Goal: Task Accomplishment & Management: Manage account settings

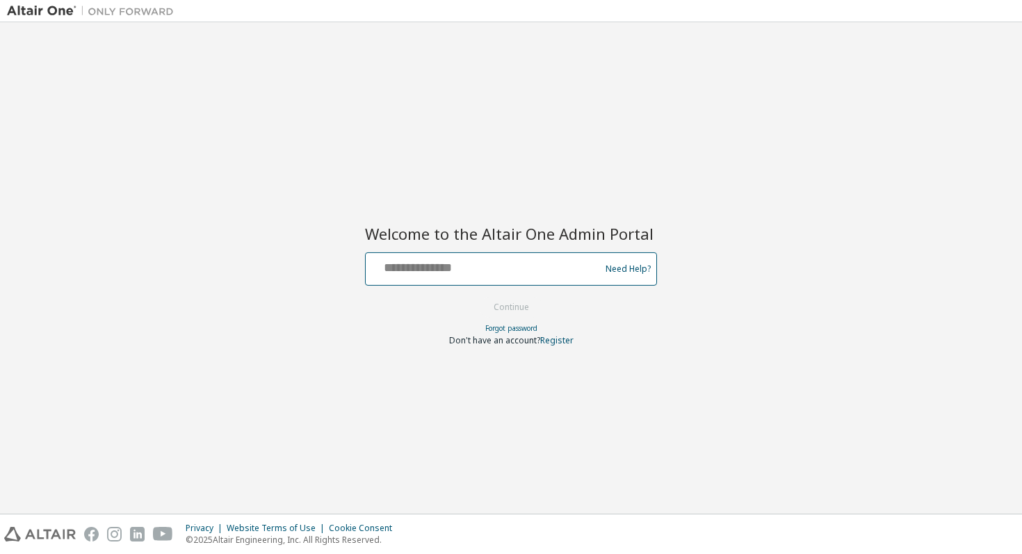
click at [453, 269] on input "text" at bounding box center [484, 266] width 227 height 20
drag, startPoint x: 317, startPoint y: 334, endPoint x: 335, endPoint y: 318, distance: 23.7
click at [317, 334] on div "Welcome to the Altair One Admin Portal Need Help? Please make sure that you pro…" at bounding box center [511, 267] width 1008 height 477
click at [434, 272] on input "text" at bounding box center [484, 266] width 227 height 20
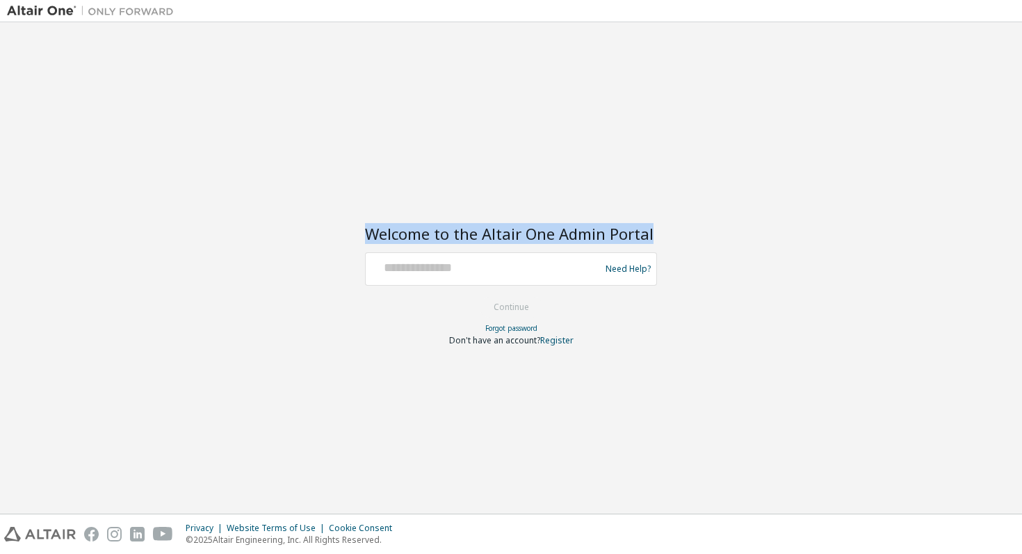
drag, startPoint x: 649, startPoint y: 235, endPoint x: 360, endPoint y: 231, distance: 289.2
click at [360, 231] on div "Welcome to the Altair One Admin Portal Need Help? Please make sure that you pro…" at bounding box center [511, 267] width 1008 height 477
copy h2 "Welcome to the Altair One Admin Portal"
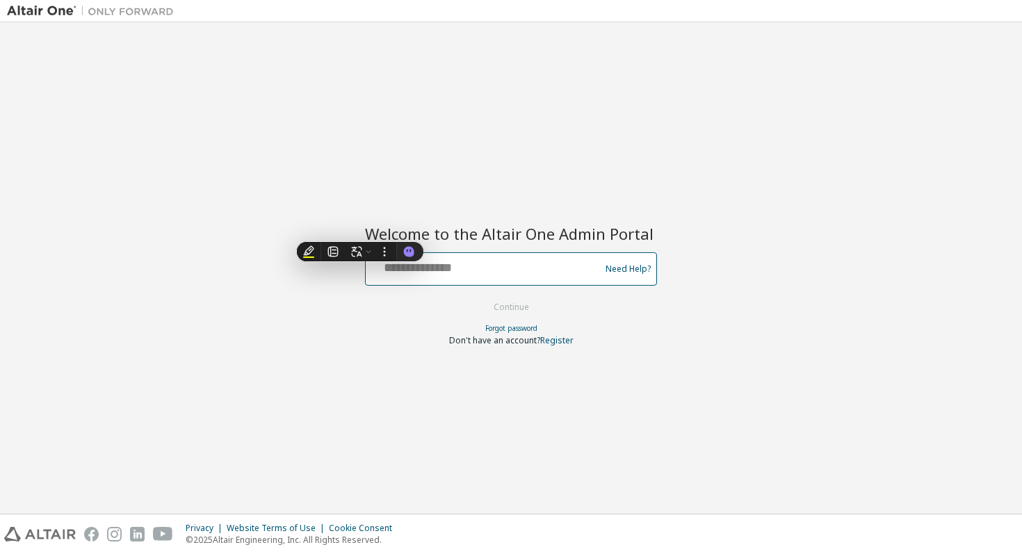
click at [500, 271] on input "text" at bounding box center [484, 266] width 227 height 20
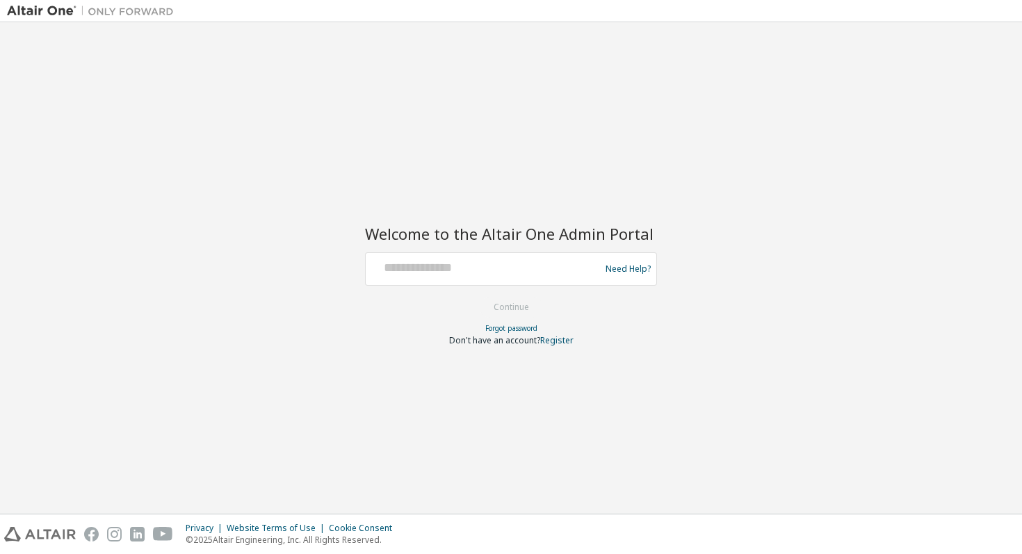
click at [730, 330] on div "Welcome to the Altair One Admin Portal Need Help? Please make sure that you pro…" at bounding box center [511, 267] width 1008 height 477
click at [548, 274] on input "text" at bounding box center [484, 266] width 227 height 20
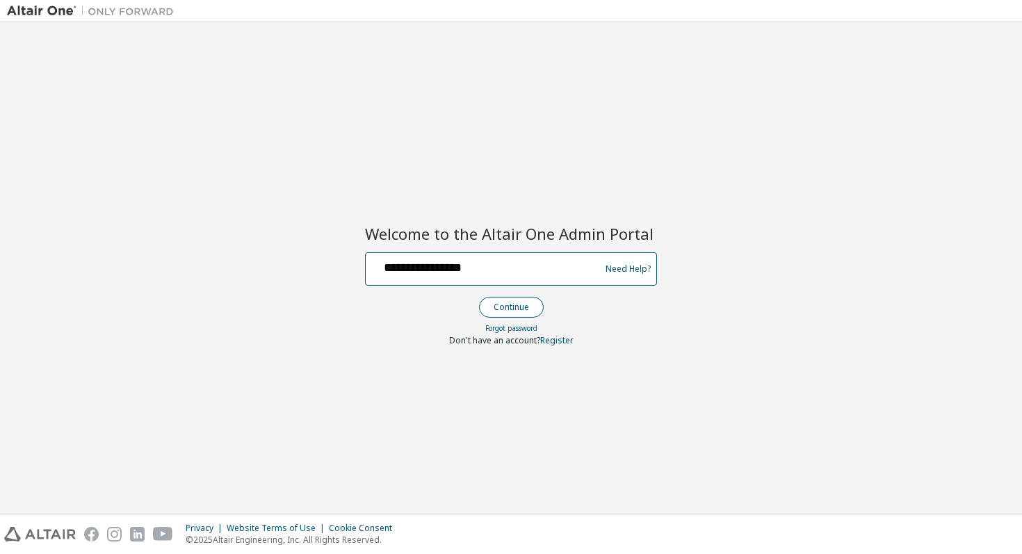
type input "**********"
click at [525, 304] on button "Continue" at bounding box center [511, 307] width 65 height 21
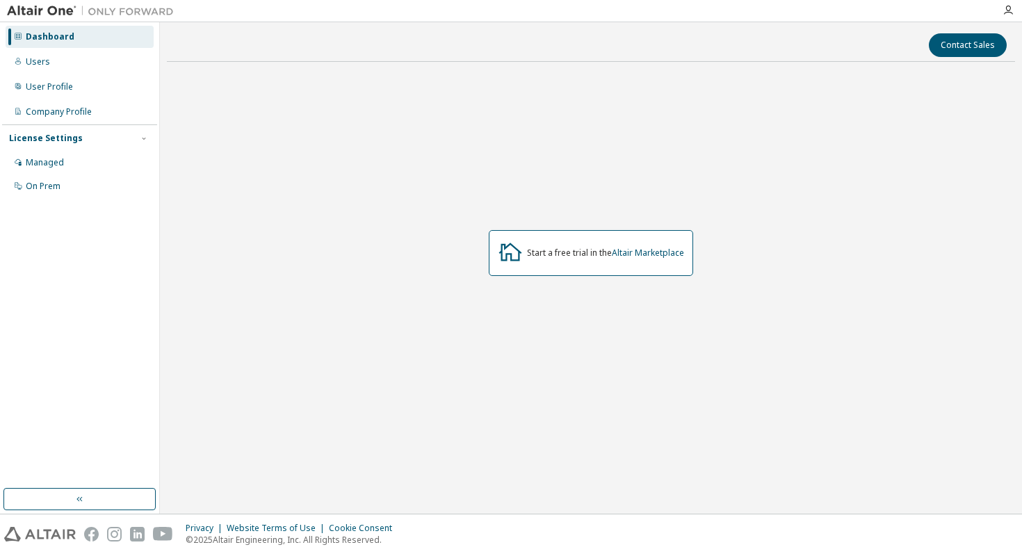
click at [631, 264] on div "Start a free trial in the Altair Marketplace" at bounding box center [591, 253] width 204 height 46
click at [543, 258] on div "Start a free trial in the Altair Marketplace" at bounding box center [605, 252] width 157 height 11
click at [63, 59] on div "Users" at bounding box center [80, 62] width 148 height 22
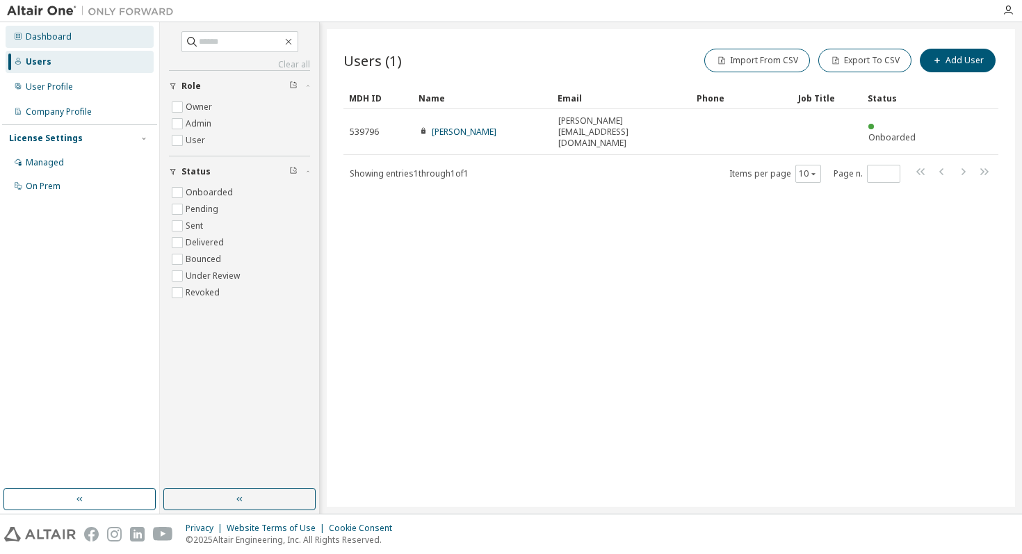
click at [86, 38] on div "Dashboard" at bounding box center [80, 37] width 148 height 22
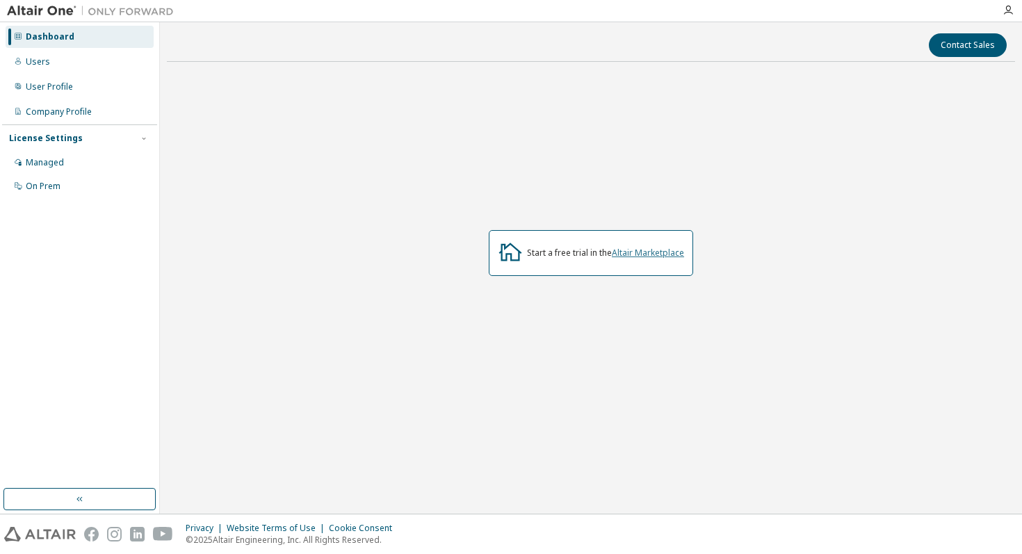
click at [642, 252] on link "Altair Marketplace" at bounding box center [648, 253] width 72 height 12
click at [76, 65] on div "Users" at bounding box center [80, 62] width 148 height 22
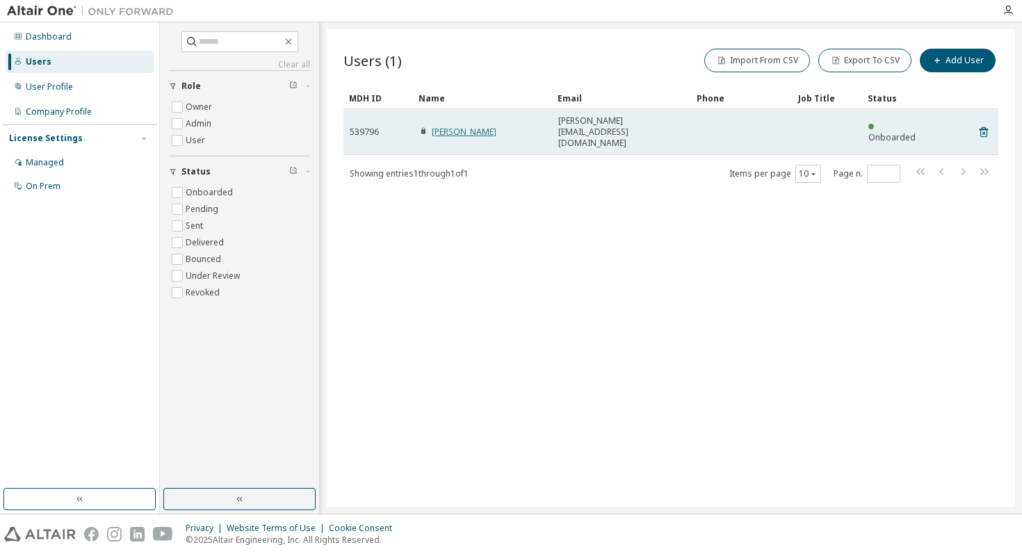
click at [448, 126] on link "Isaac chan" at bounding box center [464, 132] width 65 height 12
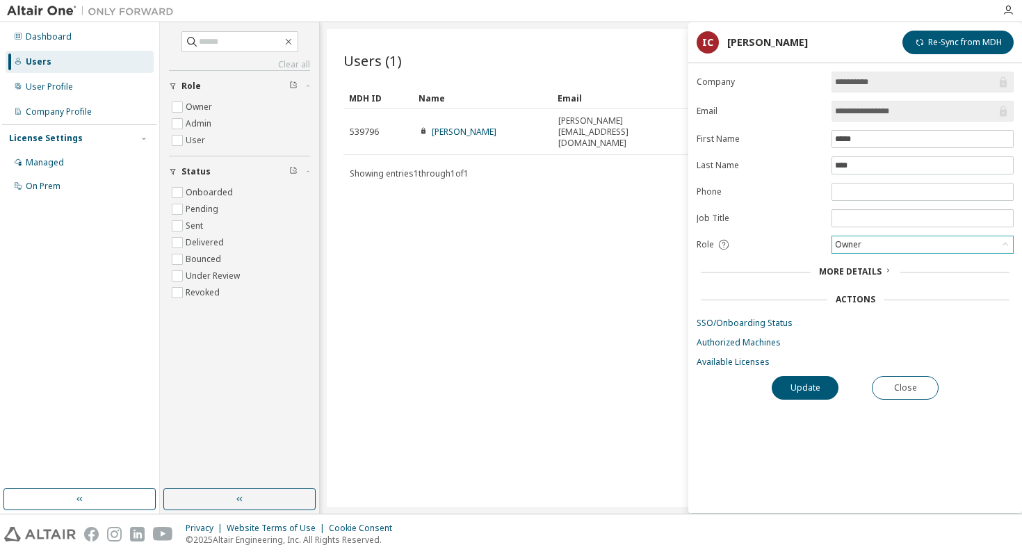
click at [894, 247] on div "Owner" at bounding box center [922, 244] width 181 height 17
click at [471, 209] on div "Users (1) Import From CSV Export To CSV Add User Clear Load Save Save As Field …" at bounding box center [671, 267] width 688 height 477
click at [892, 387] on button "Close" at bounding box center [905, 388] width 67 height 24
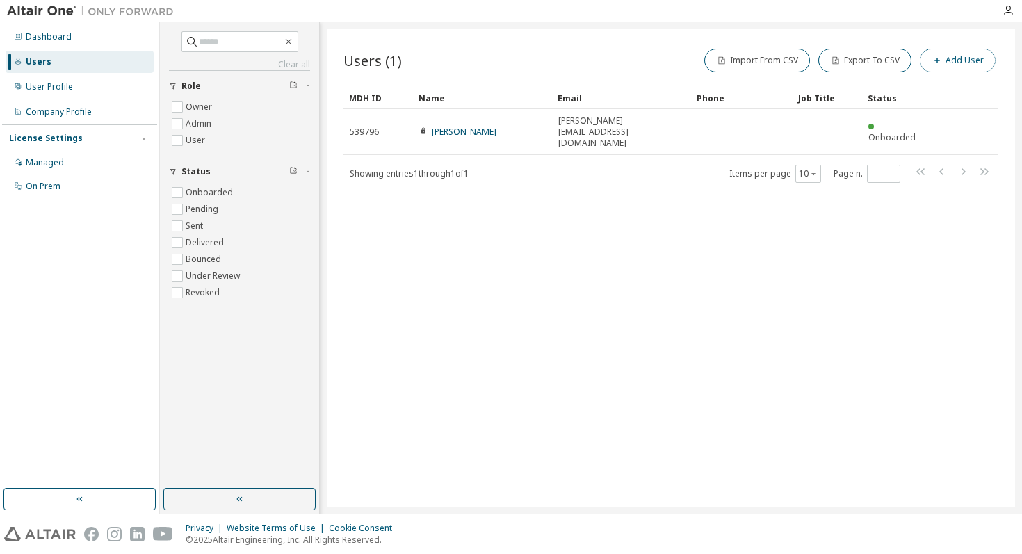
click at [952, 70] on button "Add User" at bounding box center [958, 61] width 76 height 24
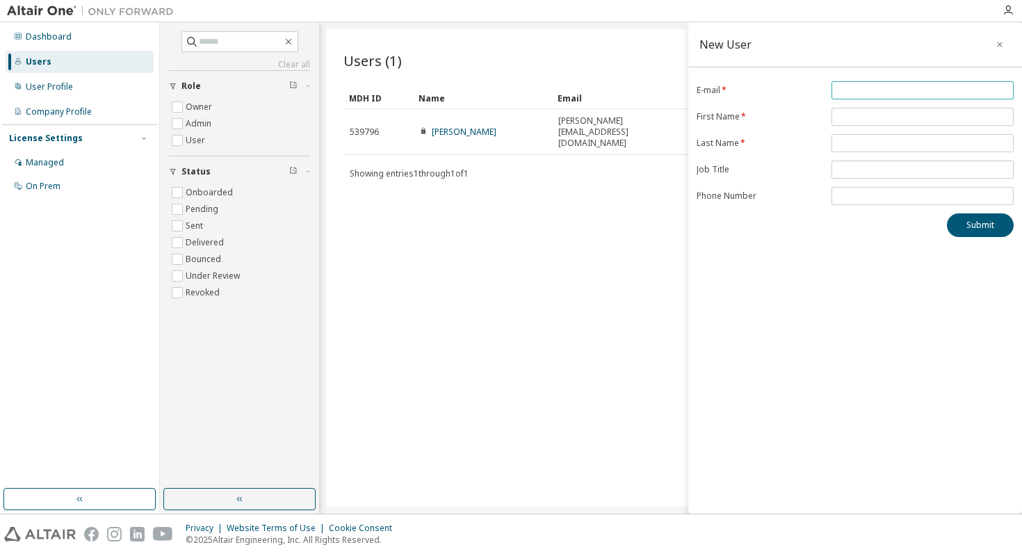
click at [906, 84] on span at bounding box center [922, 90] width 182 height 18
click at [896, 90] on input "email" at bounding box center [922, 90] width 175 height 11
type input "**********"
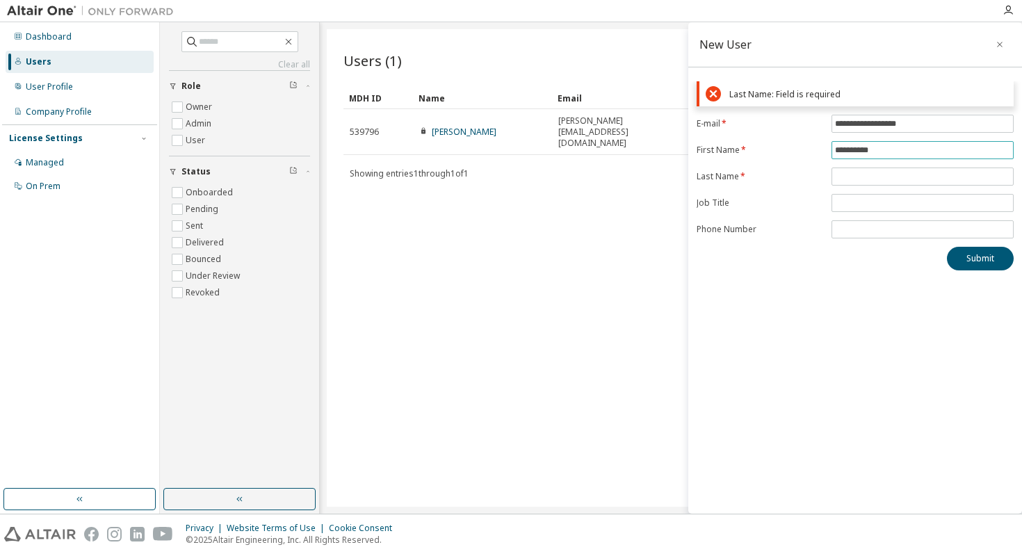
click at [910, 119] on form "**********" at bounding box center [854, 177] width 317 height 124
type input "*****"
type input "****"
click at [867, 198] on form "**********" at bounding box center [854, 177] width 317 height 124
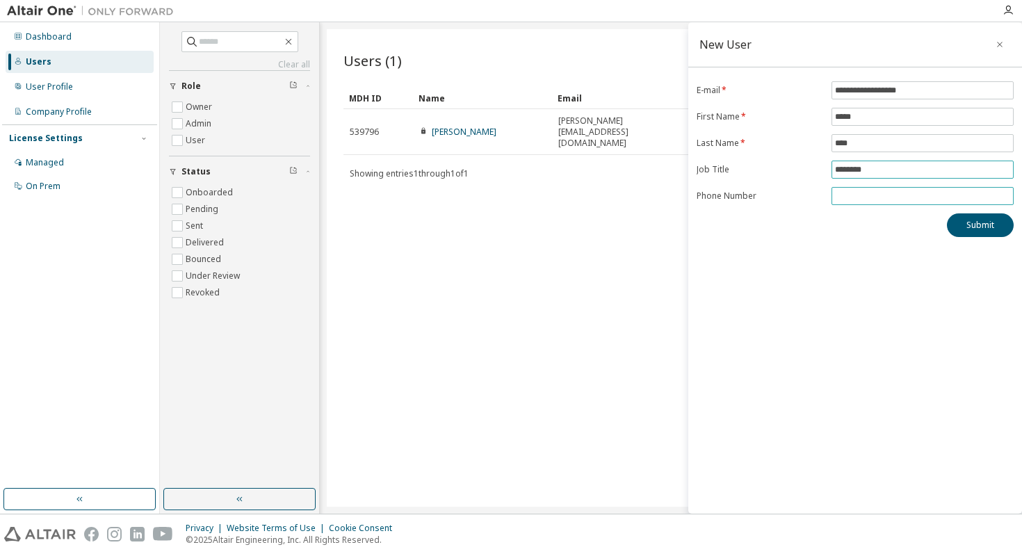
type input "********"
click at [867, 197] on input "tel" at bounding box center [922, 195] width 175 height 11
type input "********"
click at [964, 231] on button "Submit" at bounding box center [980, 225] width 67 height 24
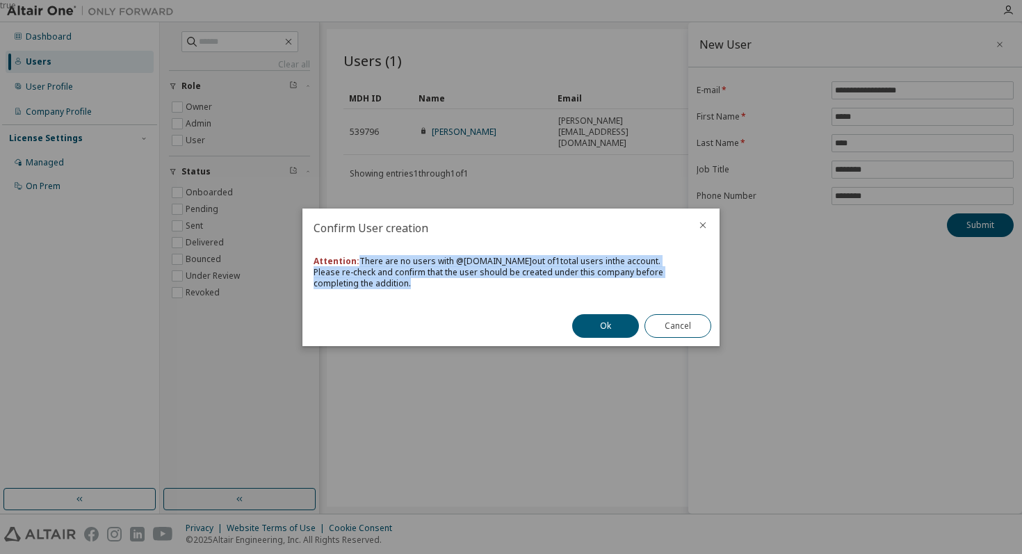
drag, startPoint x: 360, startPoint y: 263, endPoint x: 389, endPoint y: 285, distance: 36.3
click at [389, 285] on div "Attention: There are no users with @ gmail.com out of 1 total users in the acco…" at bounding box center [510, 272] width 395 height 33
copy div "There are no users with @ gmail.com out of 1 total users in the account . Pleas…"
drag, startPoint x: 657, startPoint y: 326, endPoint x: 664, endPoint y: 321, distance: 7.9
click at [657, 326] on button "Cancel" at bounding box center [677, 326] width 67 height 24
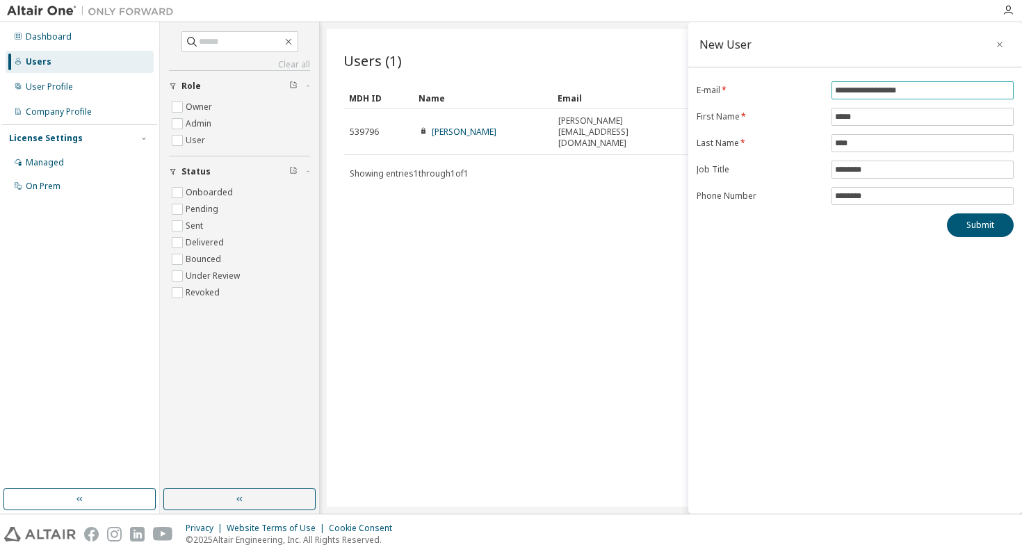
drag, startPoint x: 872, startPoint y: 90, endPoint x: 802, endPoint y: 85, distance: 69.7
click at [802, 85] on form "**********" at bounding box center [854, 143] width 317 height 124
type input "**********"
click at [967, 225] on button "Submit" at bounding box center [980, 225] width 67 height 24
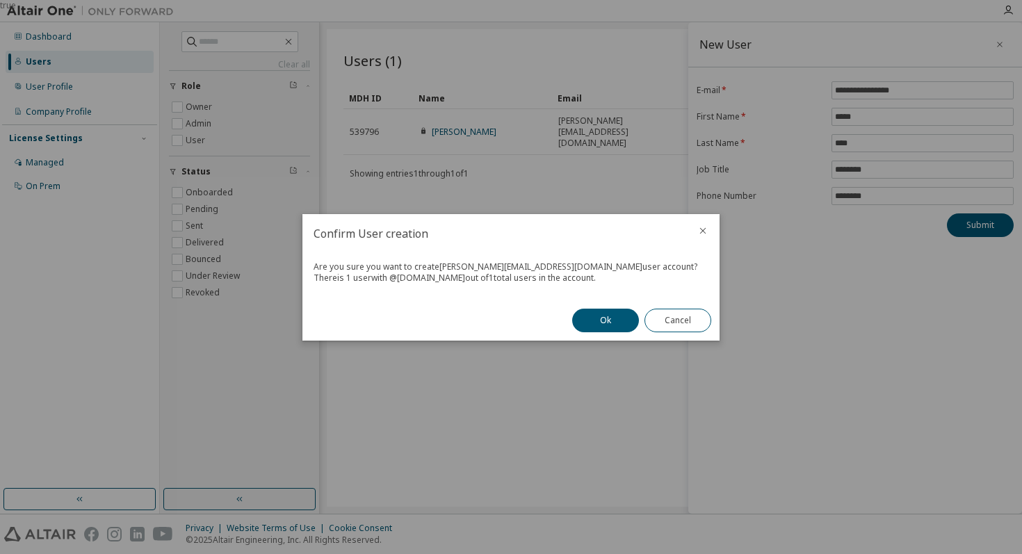
drag, startPoint x: 586, startPoint y: 275, endPoint x: 313, endPoint y: 269, distance: 273.2
click at [311, 269] on div "Are you sure you want to create isaac@plugdp.com user account? There is 1 user …" at bounding box center [510, 276] width 417 height 47
copy div "Are you sure you want to create isaac@plugdp.com user account? There is 1 user …"
click at [580, 325] on button "Ok" at bounding box center [605, 321] width 67 height 24
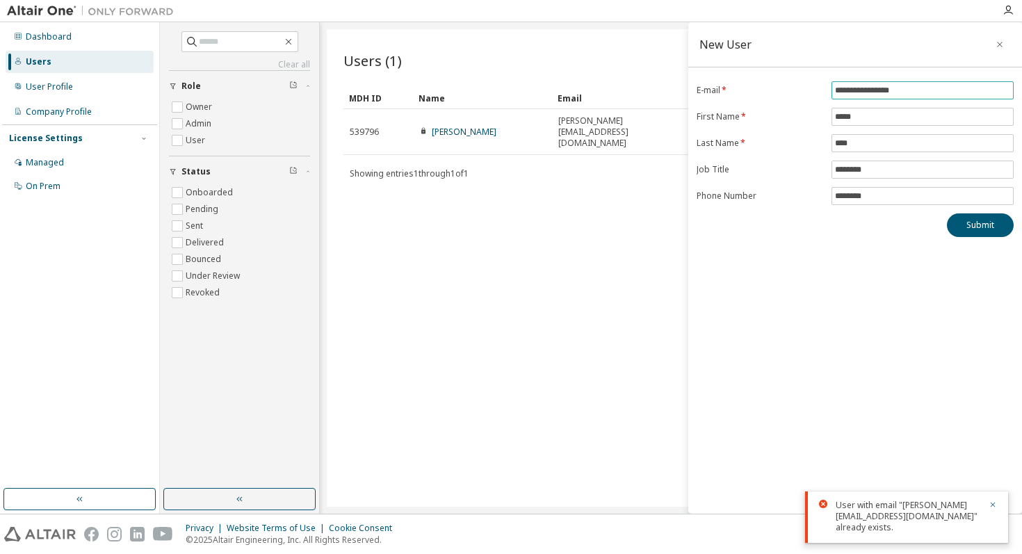
click at [913, 90] on input "**********" at bounding box center [922, 90] width 175 height 11
drag, startPoint x: 934, startPoint y: 88, endPoint x: 775, endPoint y: 85, distance: 159.2
click at [775, 85] on form "**********" at bounding box center [854, 143] width 317 height 124
type input "**********"
click at [994, 233] on button "Submit" at bounding box center [980, 225] width 67 height 24
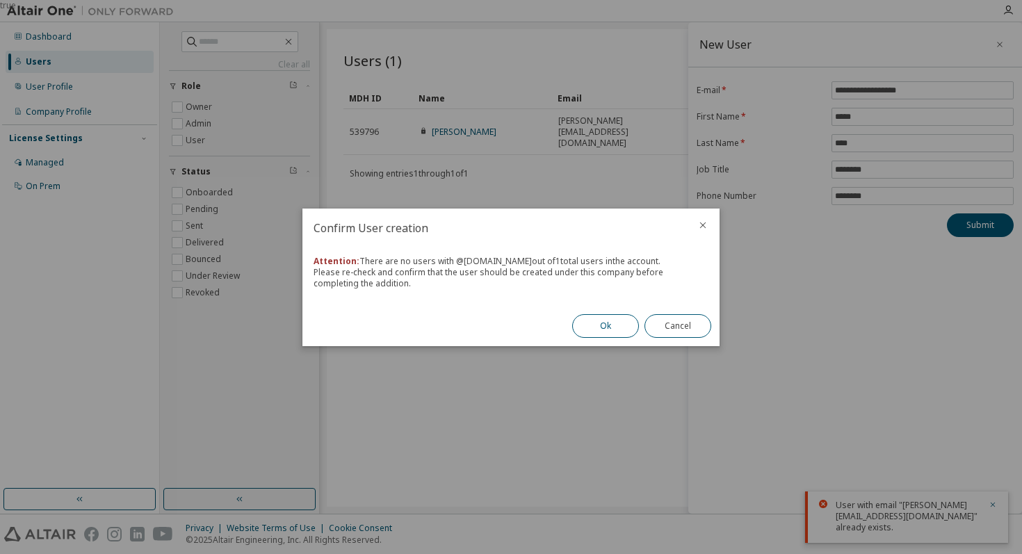
click at [607, 325] on button "Ok" at bounding box center [605, 326] width 67 height 24
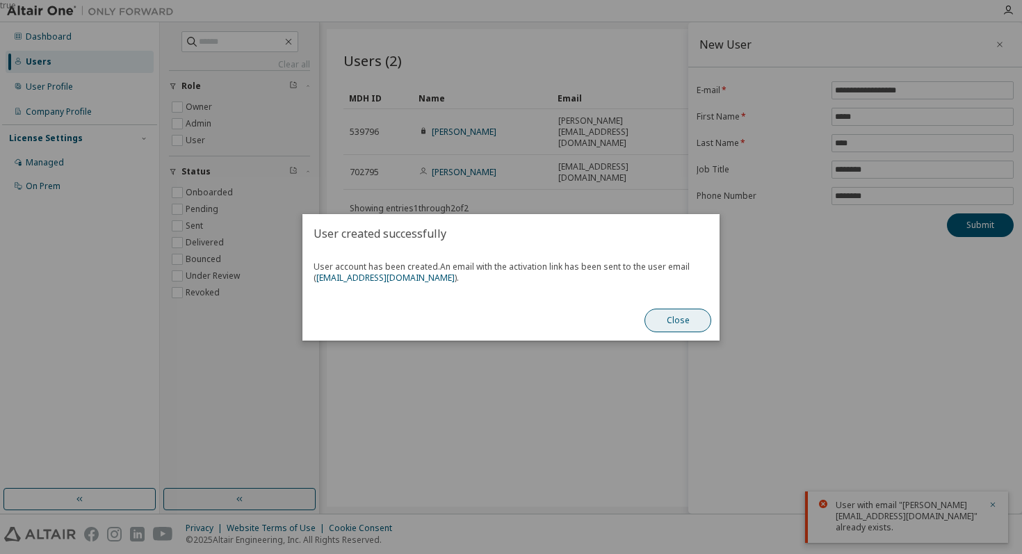
click at [665, 320] on button "Close" at bounding box center [677, 321] width 67 height 24
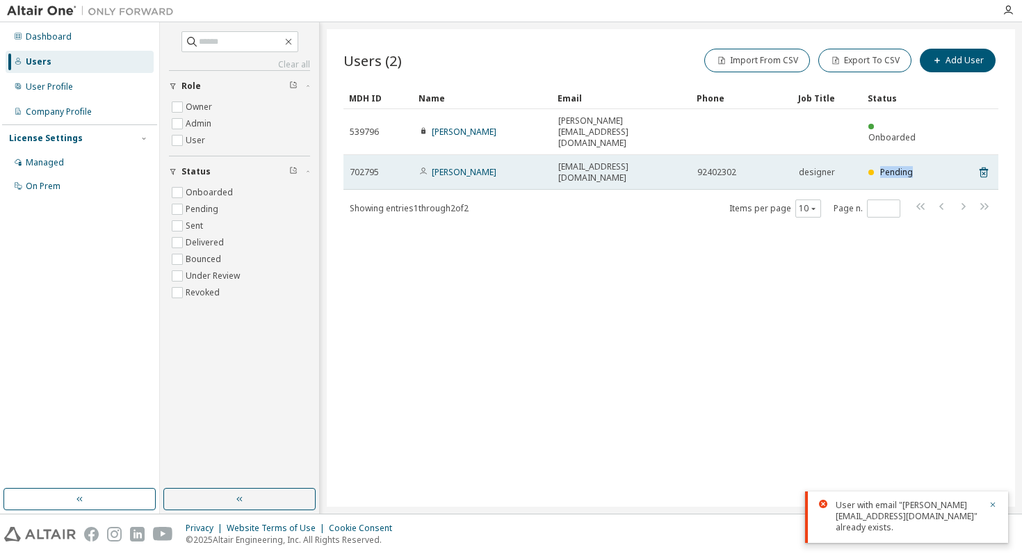
drag, startPoint x: 881, startPoint y: 145, endPoint x: 915, endPoint y: 144, distance: 34.8
click at [915, 167] on div "Pending" at bounding box center [896, 172] width 57 height 11
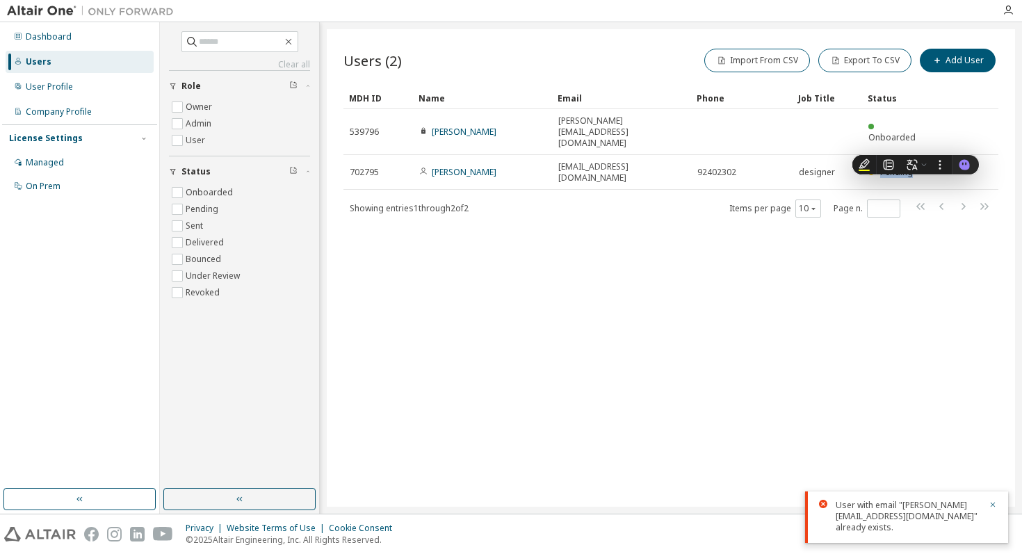
copy span "Pending"
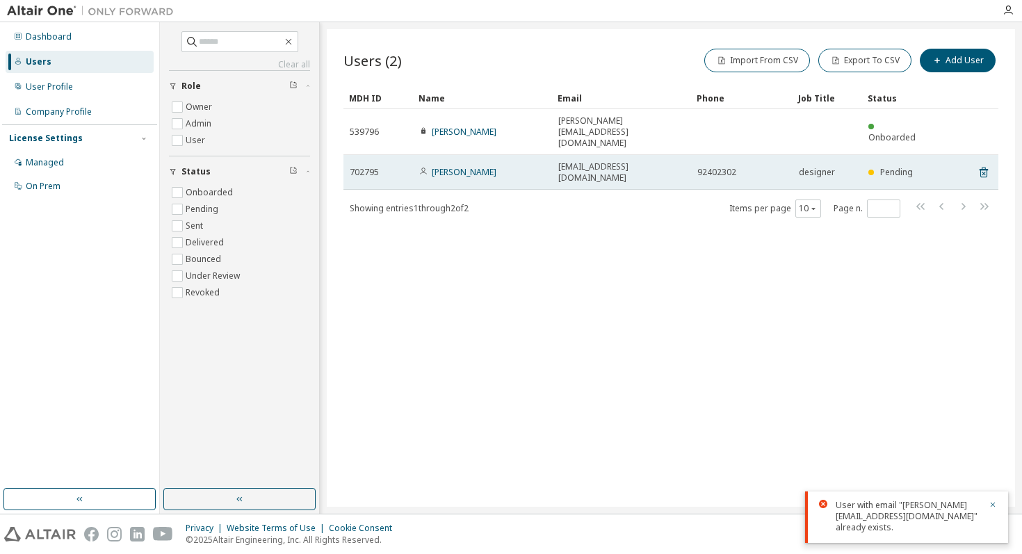
click at [482, 155] on td "David Chan" at bounding box center [482, 172] width 139 height 35
click at [515, 167] on div "David Chan" at bounding box center [482, 172] width 126 height 11
click at [444, 166] on link "David Chan" at bounding box center [464, 172] width 65 height 12
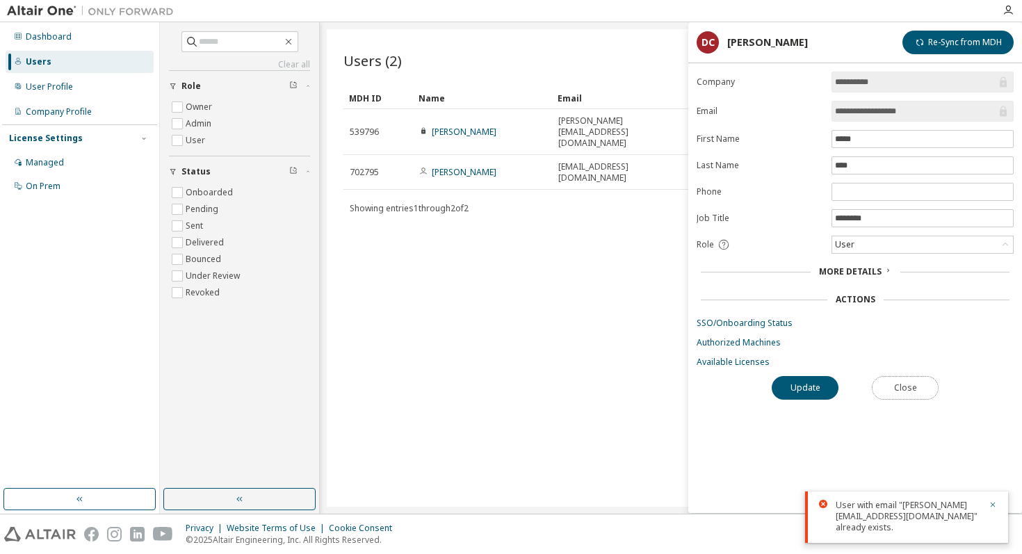
drag, startPoint x: 895, startPoint y: 392, endPoint x: 888, endPoint y: 391, distance: 7.1
click at [894, 392] on button "Close" at bounding box center [905, 388] width 67 height 24
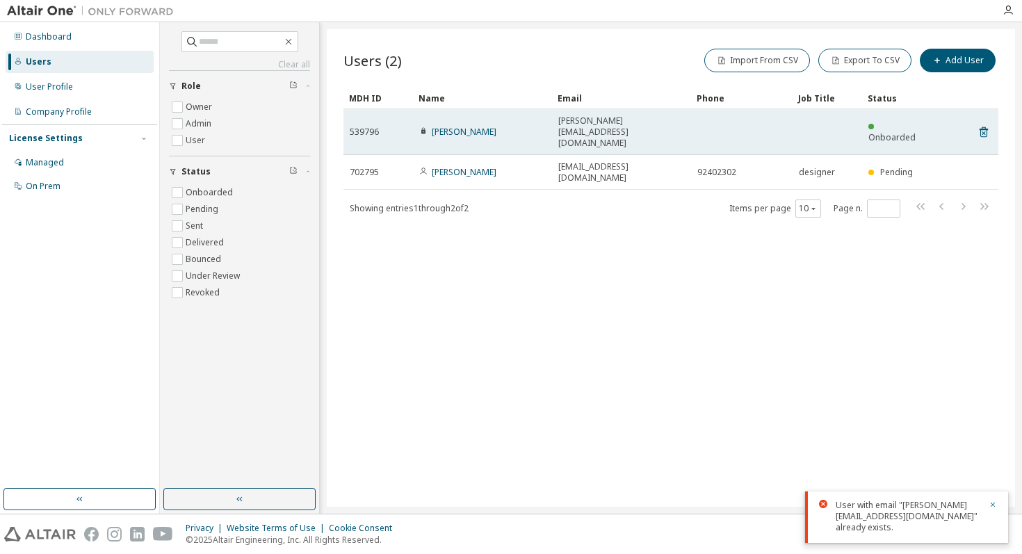
click at [423, 128] on icon at bounding box center [423, 131] width 4 height 6
click at [443, 126] on link "Isaac chan" at bounding box center [464, 132] width 65 height 12
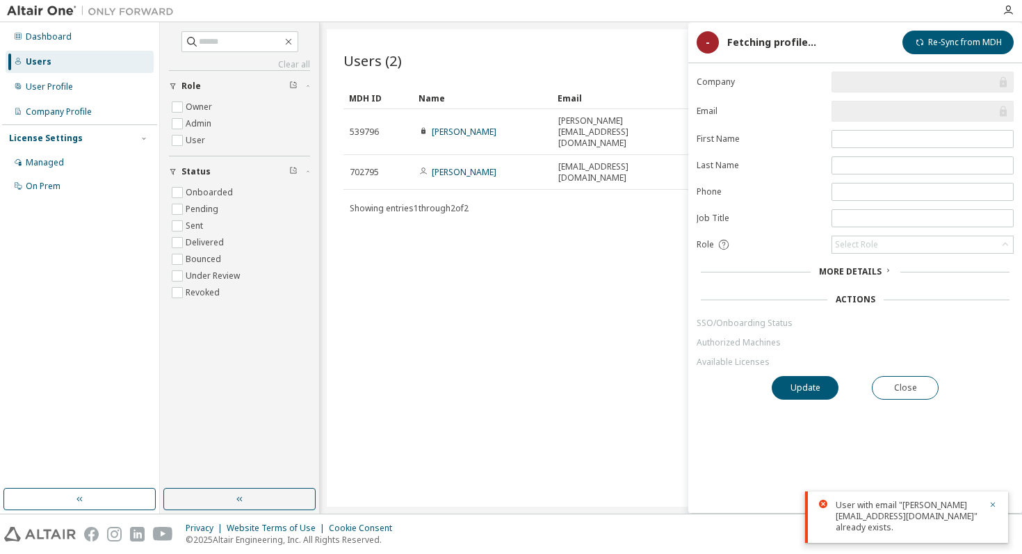
click at [443, 126] on link "Isaac chan" at bounding box center [464, 132] width 65 height 12
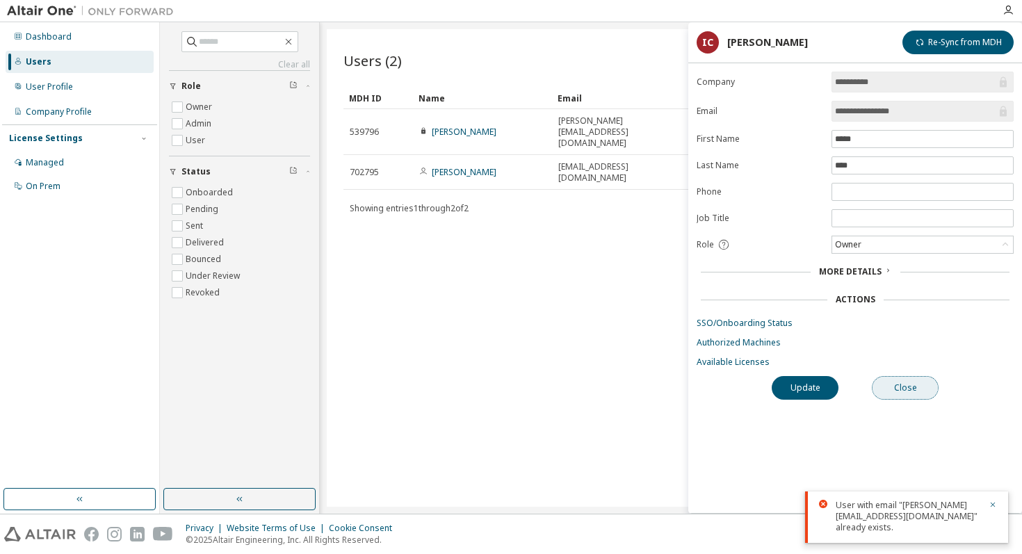
click at [904, 391] on button "Close" at bounding box center [905, 388] width 67 height 24
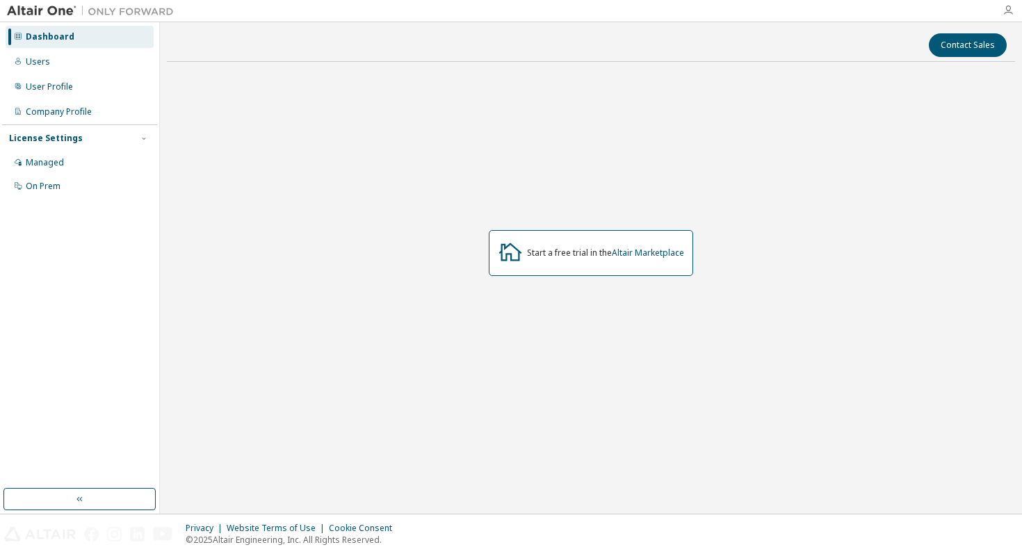
click at [1008, 8] on icon "button" at bounding box center [1007, 10] width 11 height 11
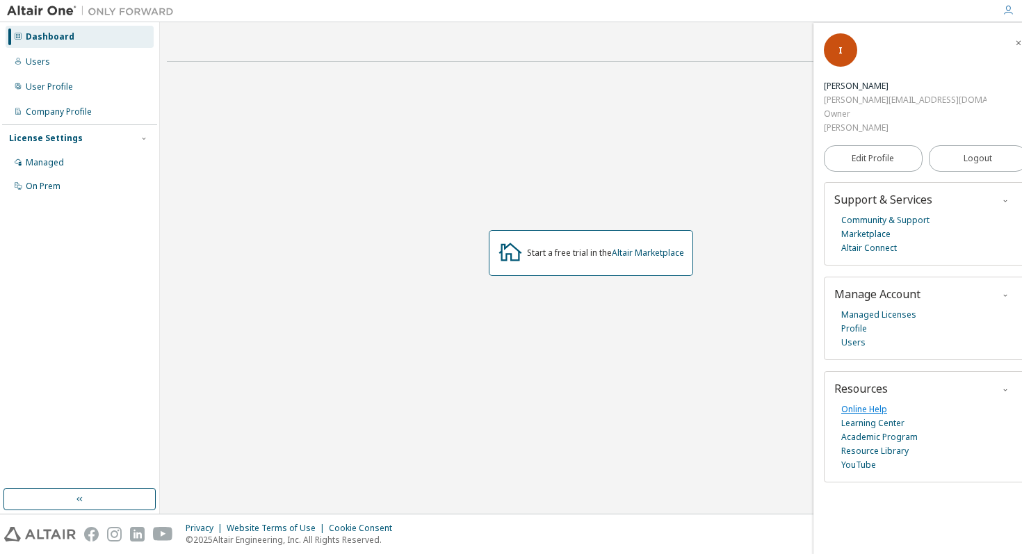
click at [869, 402] on link "Online Help" at bounding box center [864, 409] width 46 height 14
click at [39, 155] on div "Managed" at bounding box center [80, 163] width 148 height 22
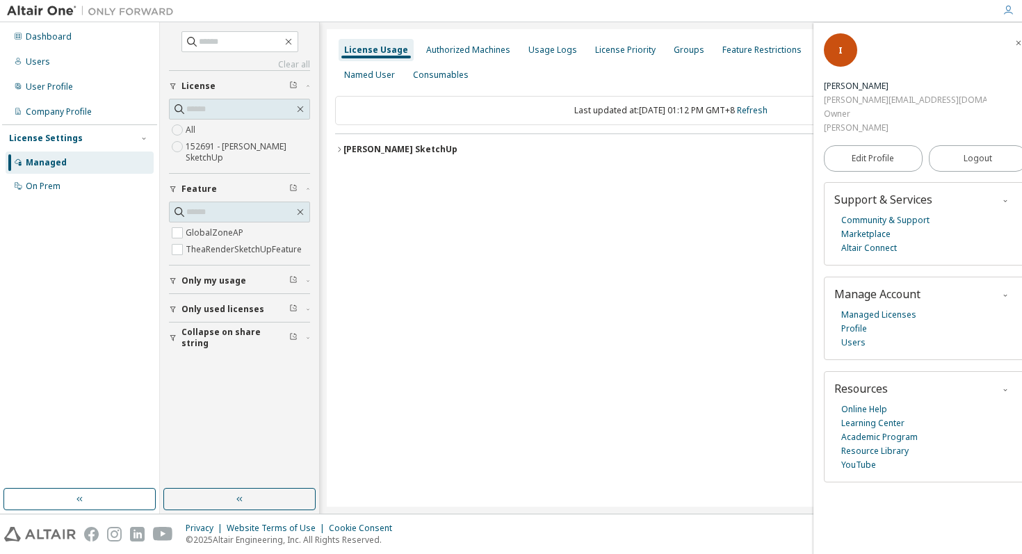
click at [252, 152] on label "152691 - Thea Render SketchUp" at bounding box center [248, 152] width 124 height 28
click at [423, 148] on div "Thea Render SketchUp" at bounding box center [400, 149] width 114 height 11
click at [643, 206] on div "0 of 1 used" at bounding box center [637, 206] width 125 height 13
click at [1014, 41] on icon "button" at bounding box center [1018, 43] width 8 height 8
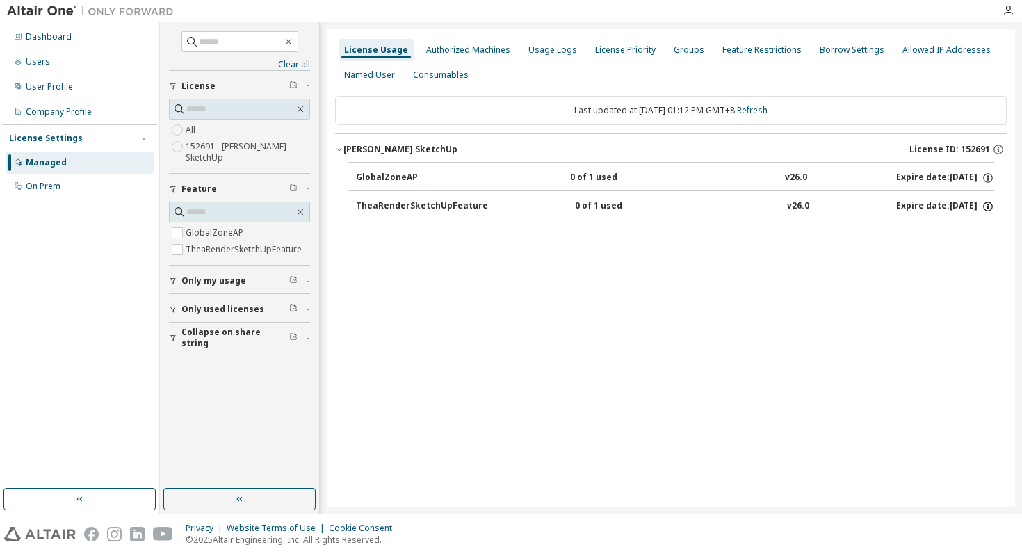
click at [986, 204] on icon "button" at bounding box center [987, 206] width 13 height 13
click at [546, 209] on div "TheaRenderSketchUpFeature 0 of 1 used v26.0 Expire date: 2025-10-25" at bounding box center [675, 206] width 638 height 13
click at [503, 209] on div "TheaRenderSketchUpFeature 0 of 1 used v26.0 Expire date: 2025-10-25" at bounding box center [675, 206] width 638 height 13
click at [449, 209] on div "TheaRenderSketchUpFeature" at bounding box center [422, 206] width 132 height 13
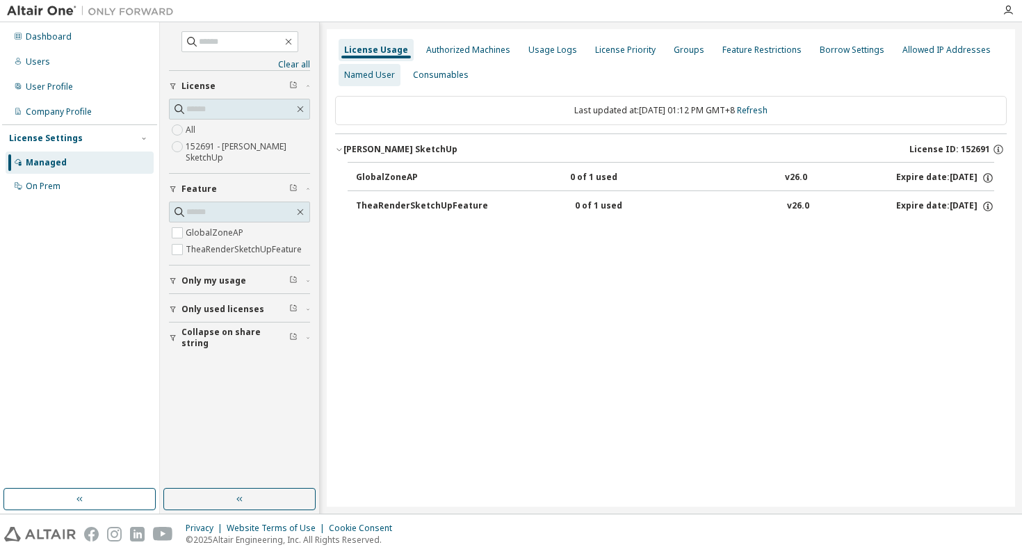
click at [375, 76] on div "Named User" at bounding box center [369, 75] width 51 height 11
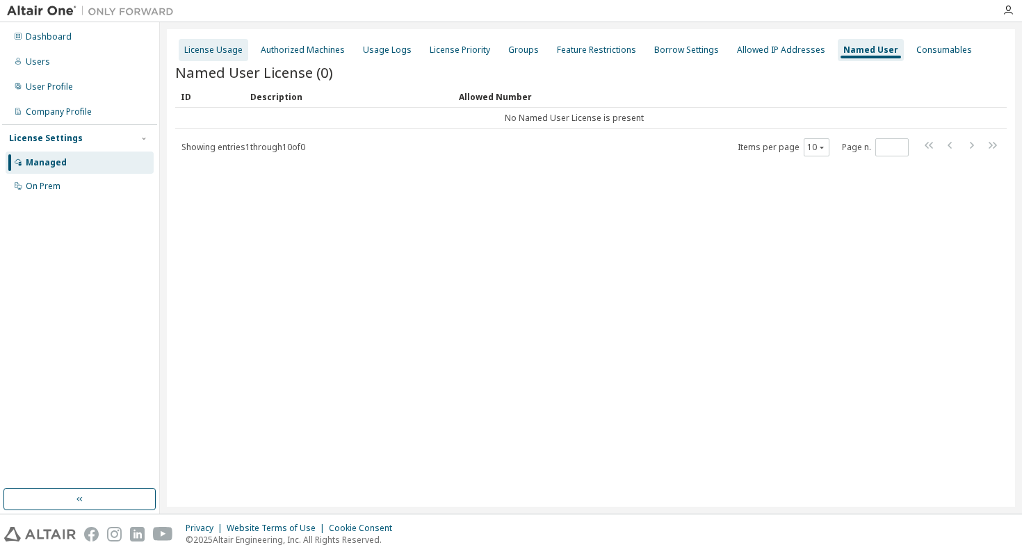
click at [213, 51] on div "License Usage" at bounding box center [213, 49] width 58 height 11
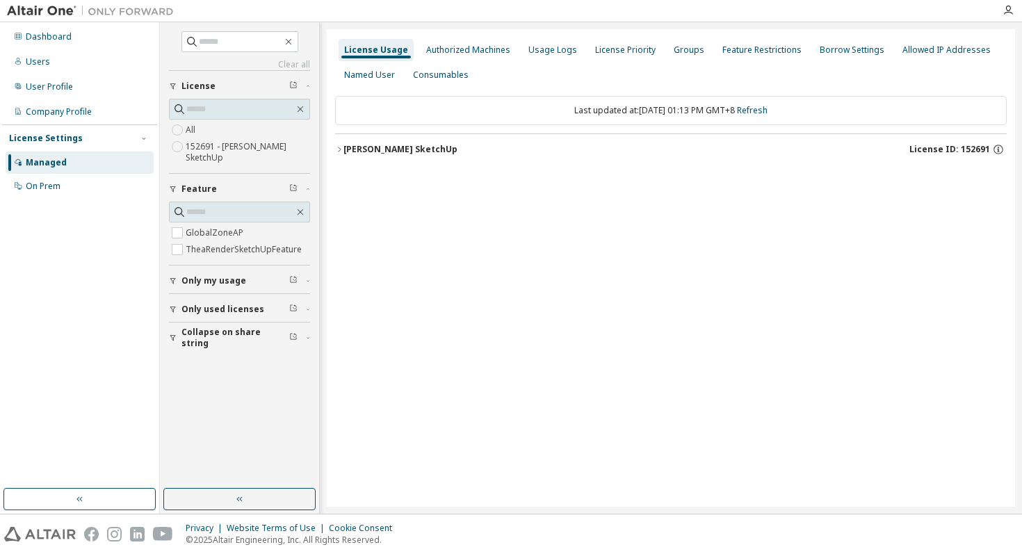
click at [434, 150] on div "Thea Render SketchUp" at bounding box center [400, 149] width 114 height 11
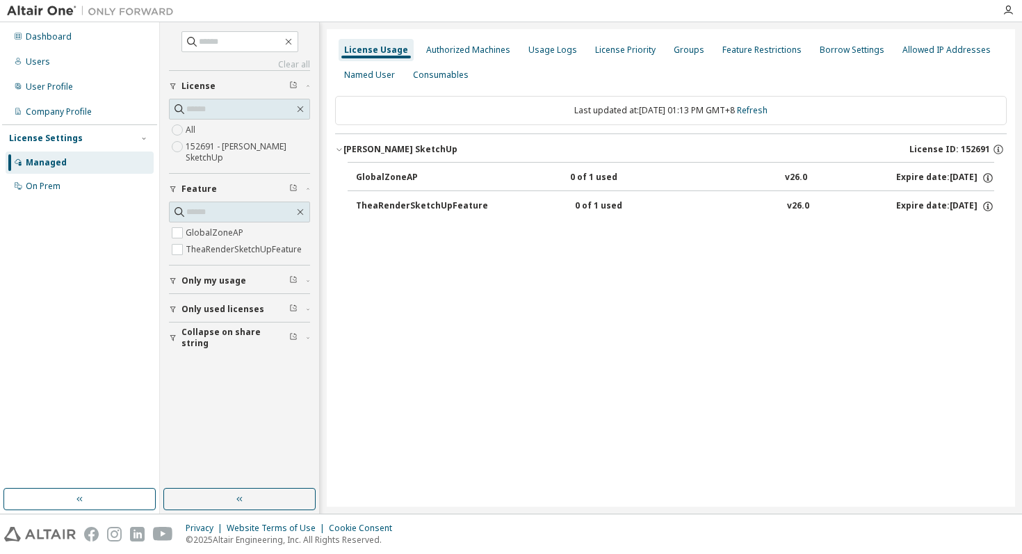
click at [585, 204] on div "0 of 1 used" at bounding box center [637, 206] width 125 height 13
click at [607, 206] on div "0 of 1 used" at bounding box center [637, 206] width 125 height 13
click at [491, 47] on div "Authorized Machines" at bounding box center [468, 49] width 84 height 11
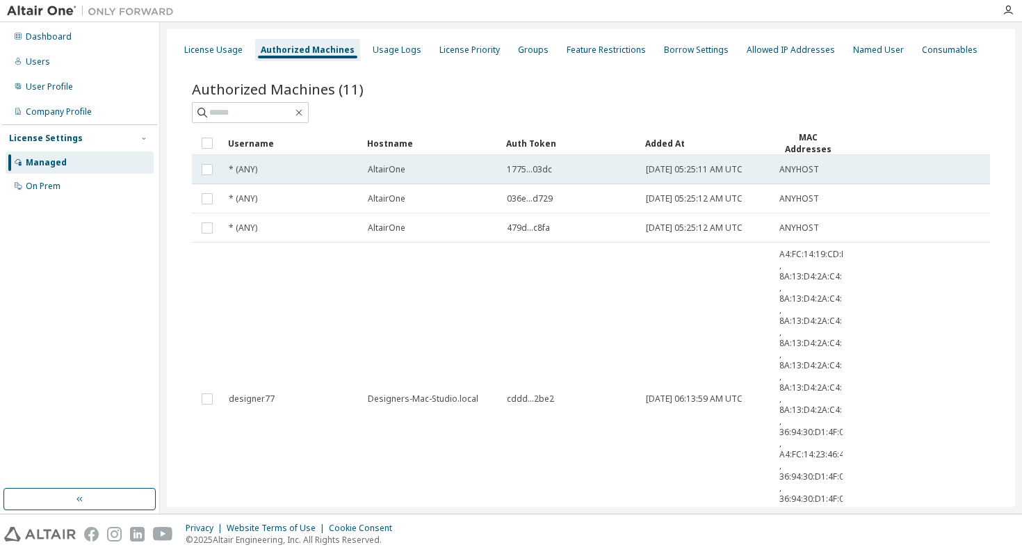
click at [590, 177] on td "1775...03dc" at bounding box center [569, 169] width 139 height 29
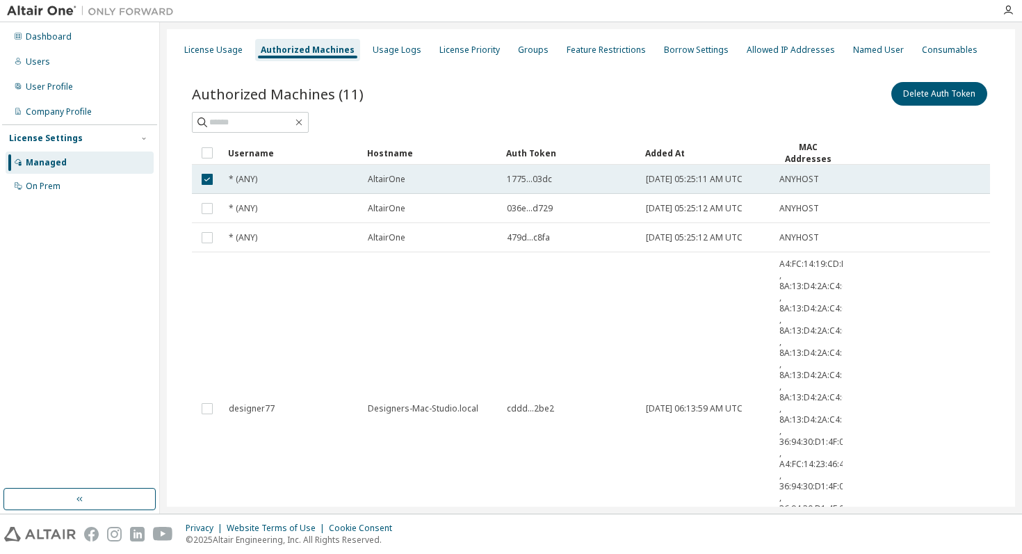
click at [590, 177] on div "1775...03dc" at bounding box center [570, 179] width 126 height 11
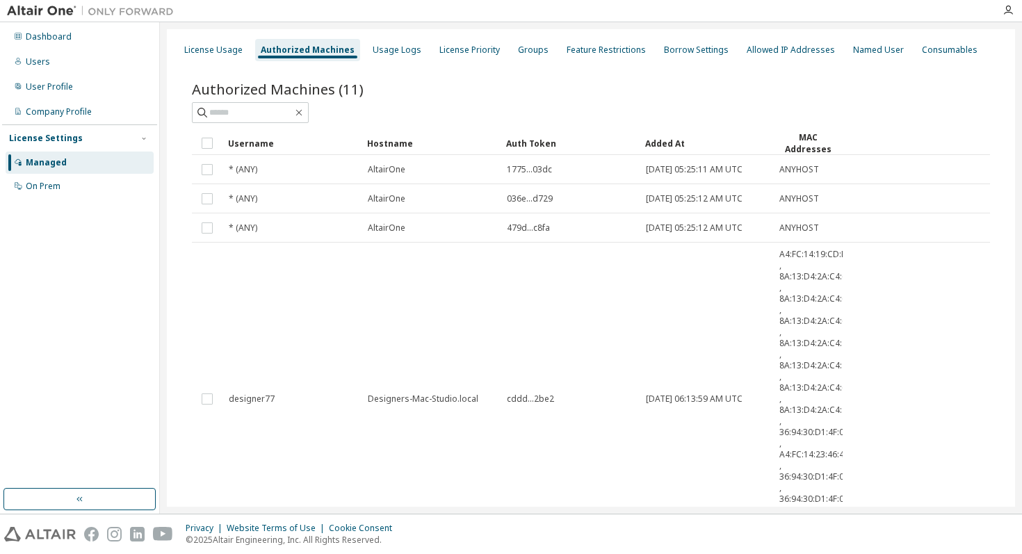
click at [590, 177] on td "1775...03dc" at bounding box center [569, 169] width 139 height 29
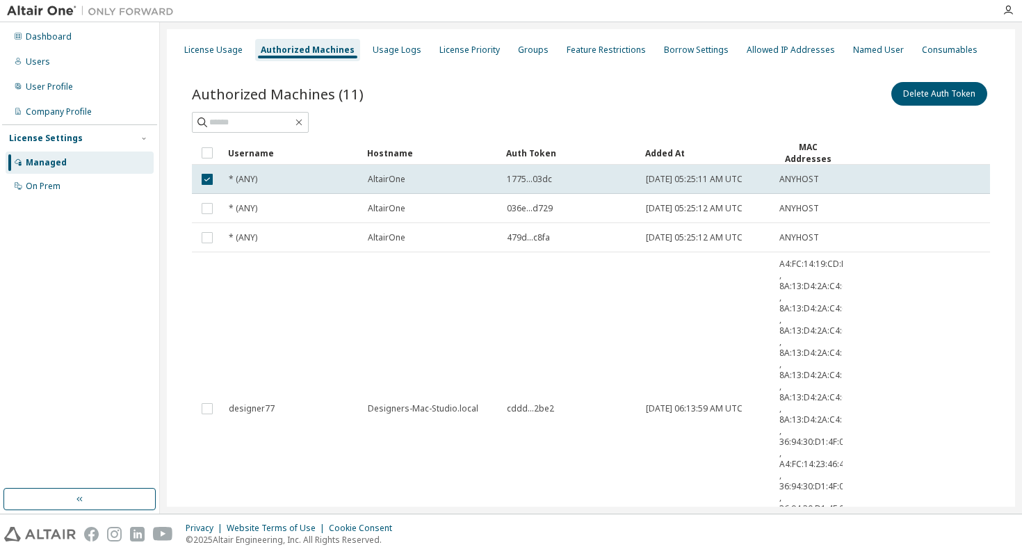
click at [590, 177] on div "1775...03dc" at bounding box center [570, 179] width 126 height 11
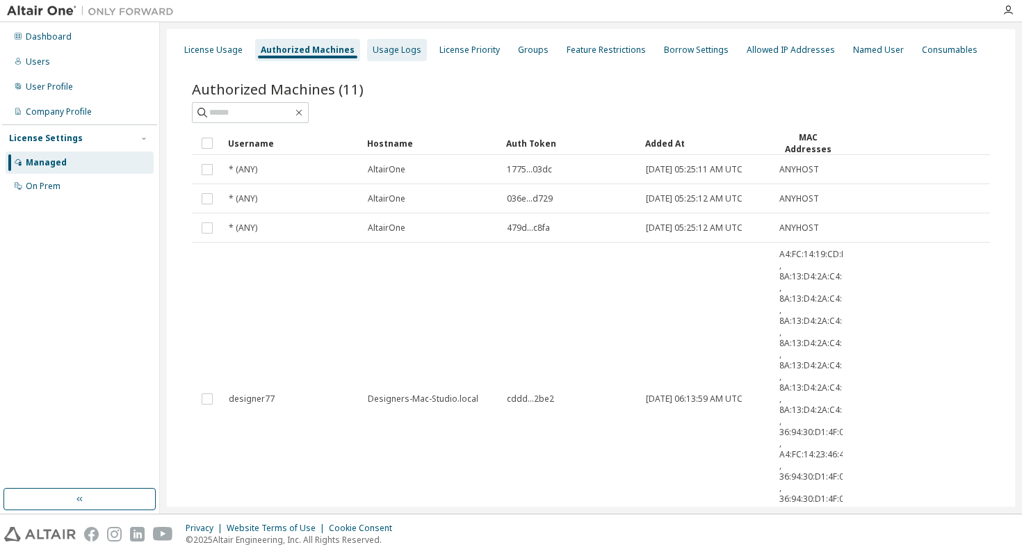
click at [403, 53] on div "Usage Logs" at bounding box center [397, 49] width 49 height 11
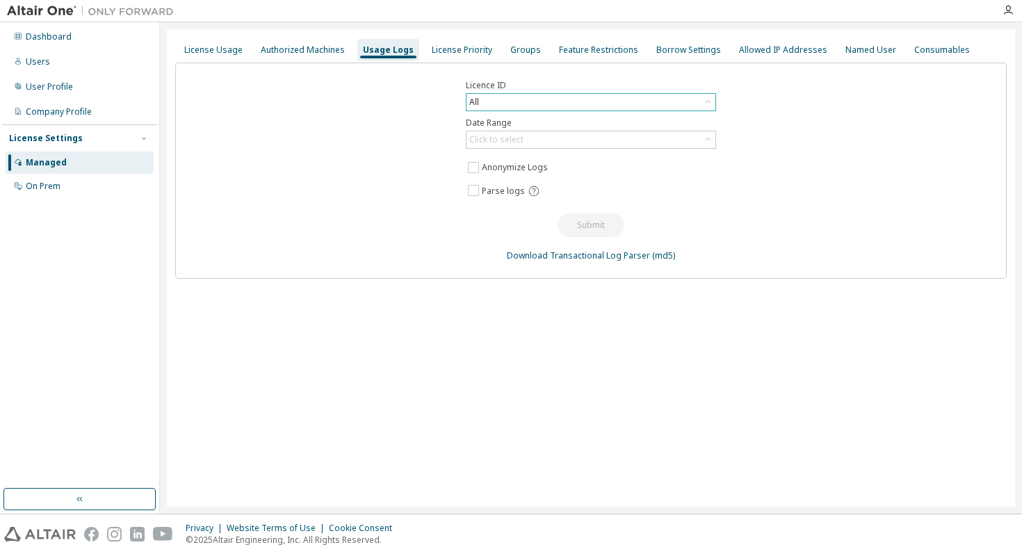
click at [559, 99] on div "All" at bounding box center [590, 102] width 249 height 17
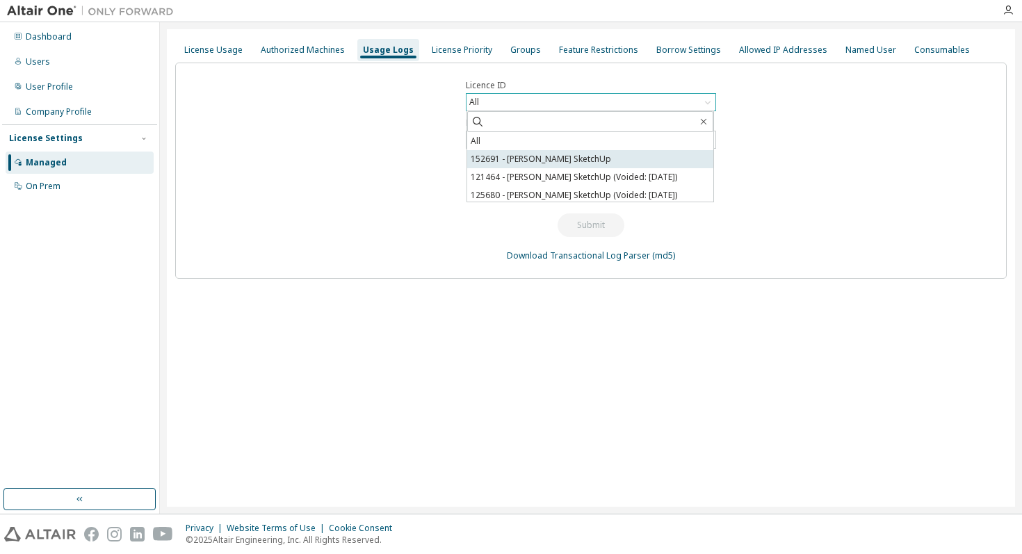
scroll to position [3, 0]
click at [678, 161] on li "152691 - Thea Render SketchUp" at bounding box center [590, 156] width 246 height 18
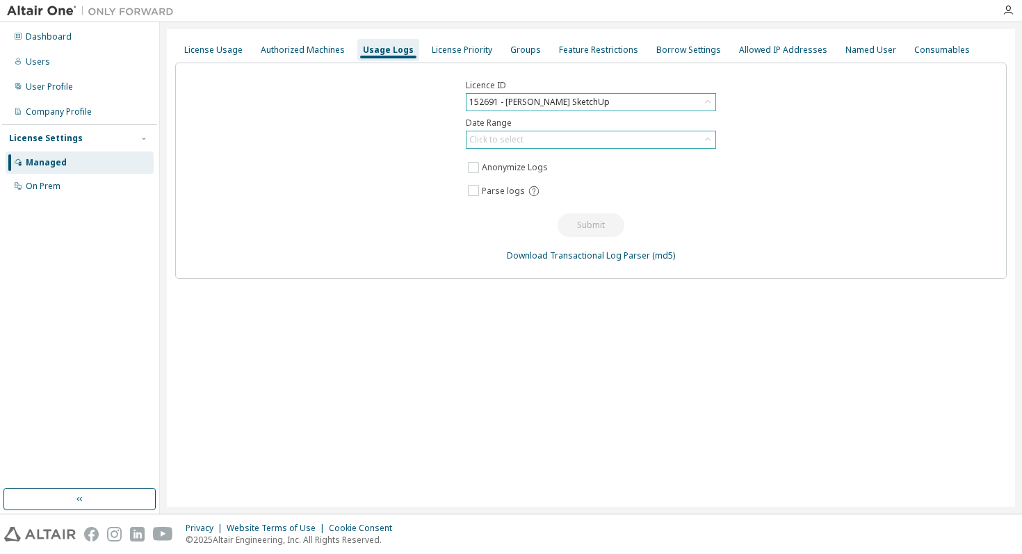
click at [661, 139] on div "Click to select" at bounding box center [590, 139] width 249 height 17
click at [941, 137] on div "Licence ID 152691 - Thea Render SketchUp Date Range Click to select Last 30 day…" at bounding box center [590, 171] width 831 height 216
click at [689, 139] on div "Click to select" at bounding box center [590, 139] width 249 height 17
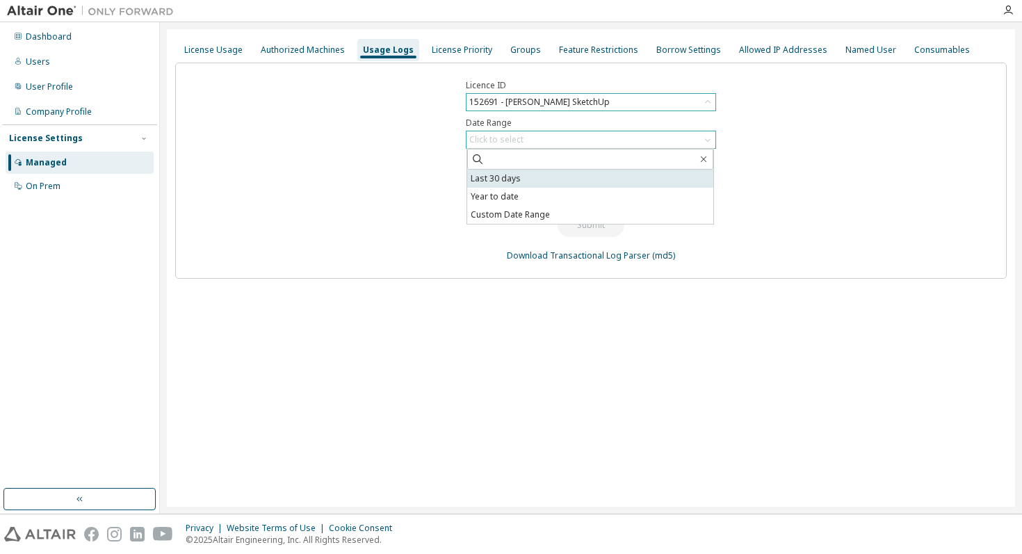
click at [664, 181] on li "Last 30 days" at bounding box center [590, 179] width 246 height 18
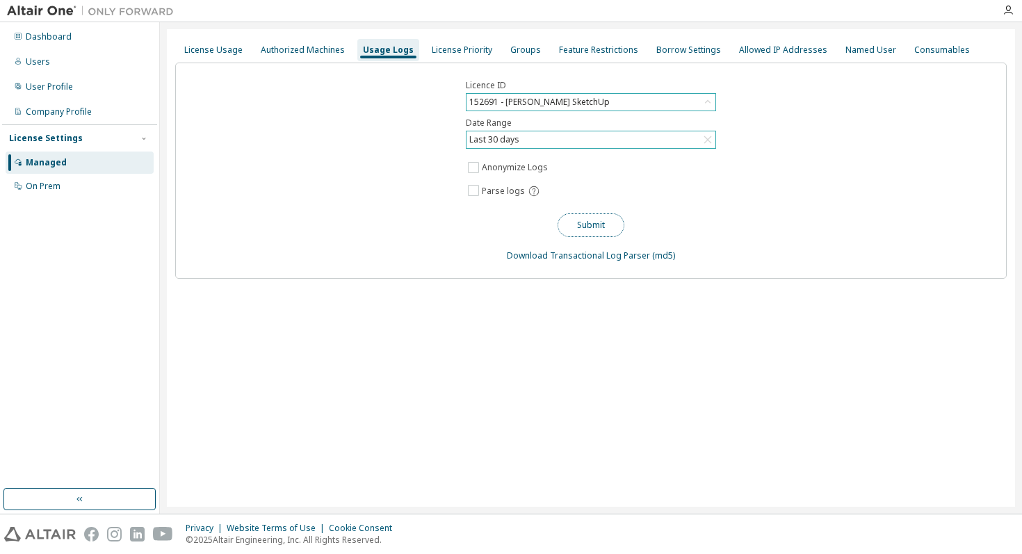
click at [606, 229] on button "Submit" at bounding box center [590, 225] width 67 height 24
click at [607, 216] on button "Submit" at bounding box center [590, 225] width 67 height 24
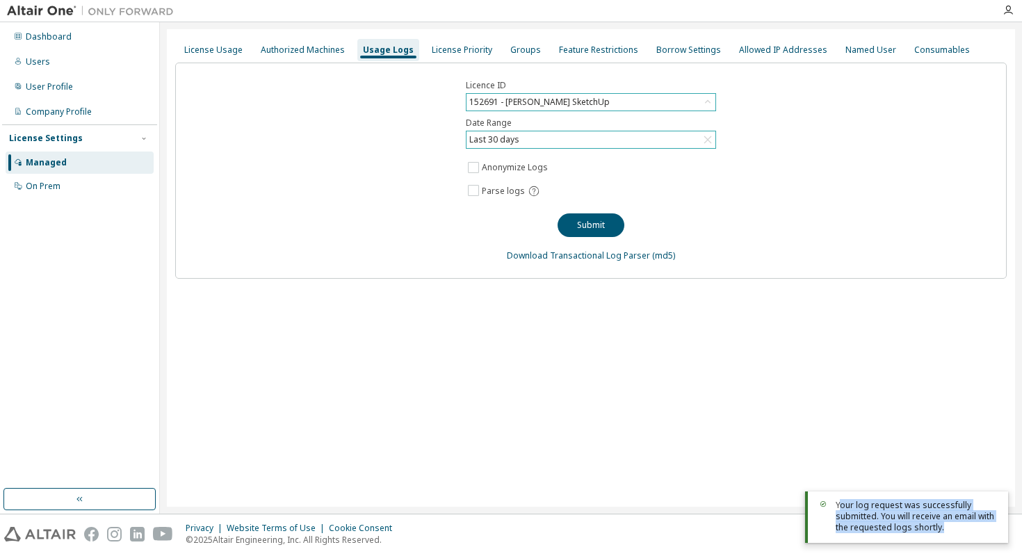
drag, startPoint x: 936, startPoint y: 524, endPoint x: 838, endPoint y: 509, distance: 99.9
click at [838, 509] on div "Your log request was successfully submitted. You will receive an email with the…" at bounding box center [915, 516] width 161 height 33
drag, startPoint x: 912, startPoint y: 520, endPoint x: 942, endPoint y: 525, distance: 30.4
click at [913, 520] on div "Your log request was successfully submitted. You will receive an email with the…" at bounding box center [915, 516] width 161 height 33
drag, startPoint x: 944, startPoint y: 525, endPoint x: 834, endPoint y: 506, distance: 111.5
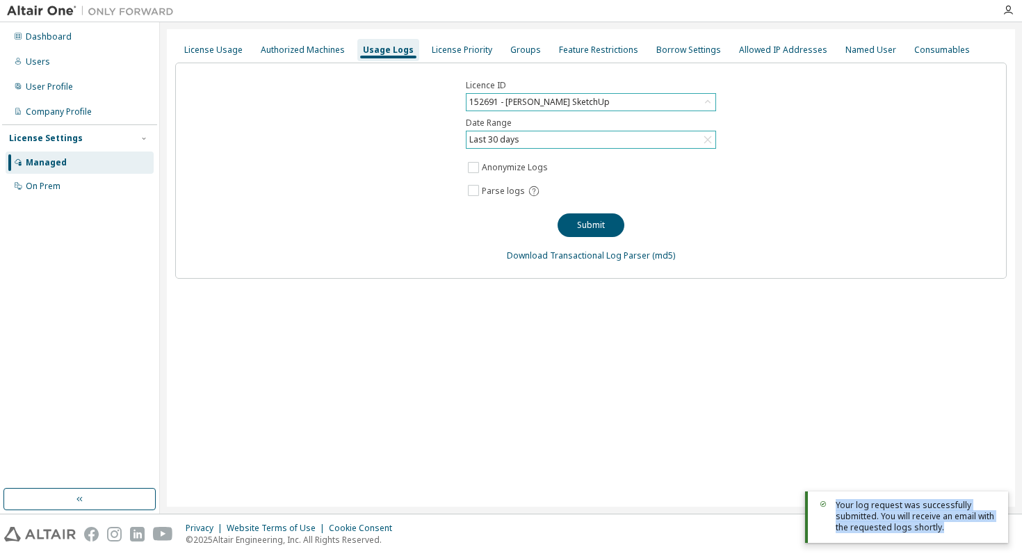
click at [834, 506] on div "Your log request was successfully submitted. You will receive an email with the…" at bounding box center [906, 516] width 203 height 51
copy div "Your log request was successfully submitted. You will receive an email with the…"
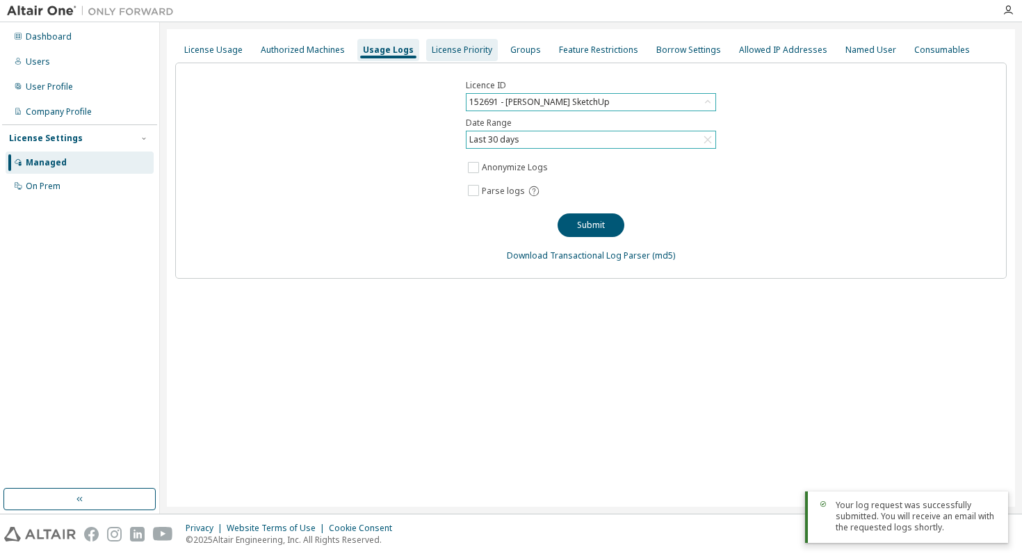
click at [452, 50] on div "License Priority" at bounding box center [462, 49] width 60 height 11
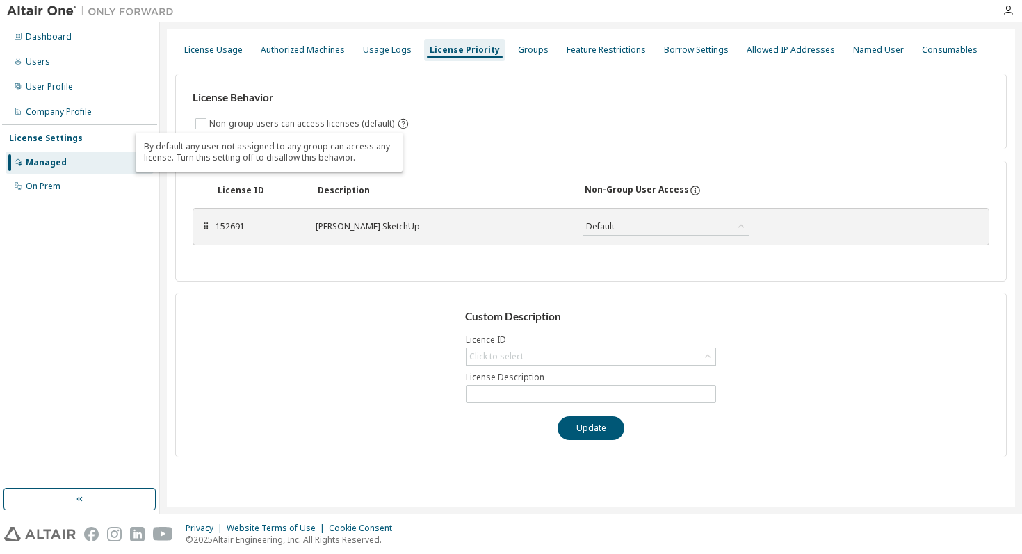
click at [398, 124] on icon "By default any user not assigned to any group can access any license. Turn this…" at bounding box center [403, 124] width 10 height 10
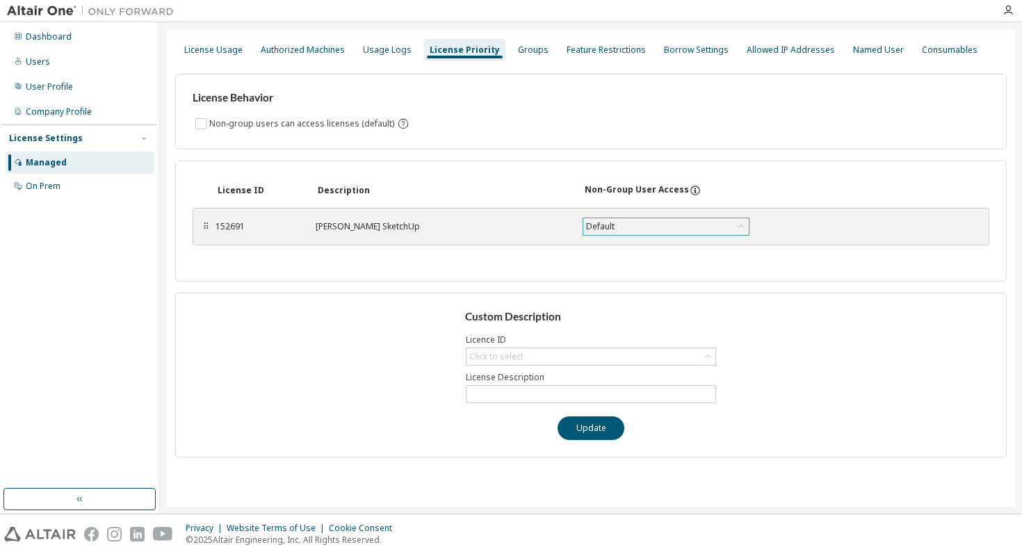
click at [596, 226] on div "Default" at bounding box center [600, 226] width 33 height 15
click at [689, 188] on icon at bounding box center [695, 190] width 13 height 13
click at [528, 50] on div "Groups" at bounding box center [533, 49] width 31 height 11
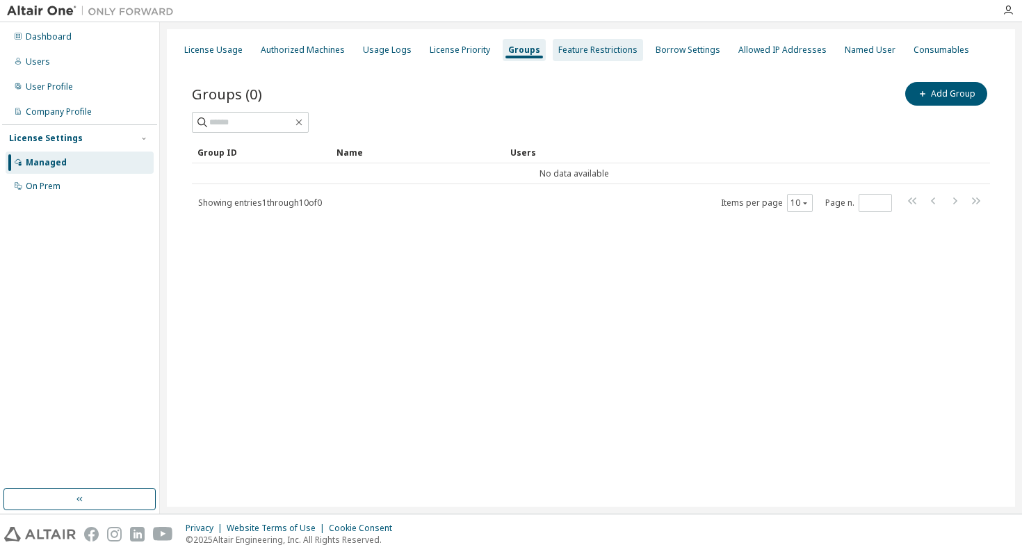
click at [569, 53] on div "Feature Restrictions" at bounding box center [597, 49] width 79 height 11
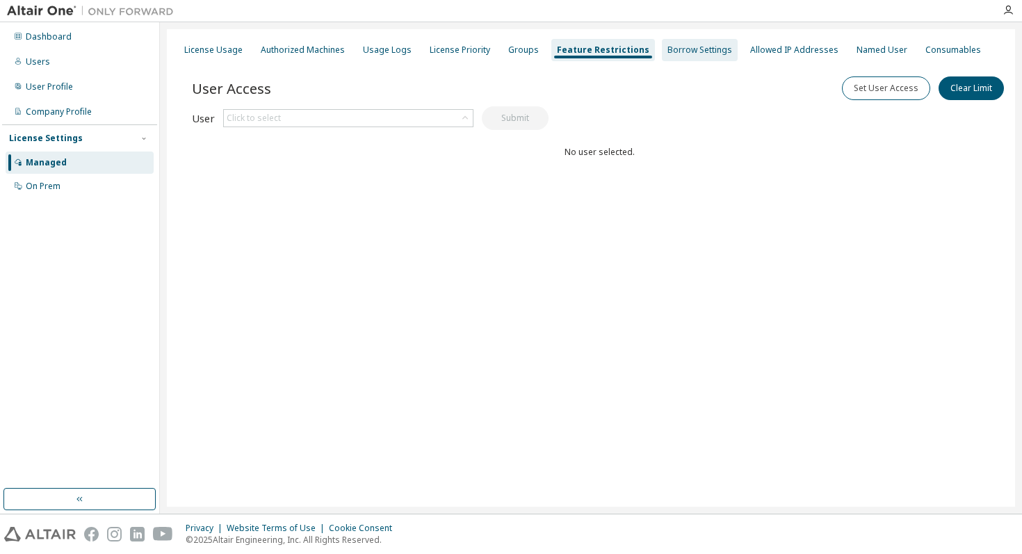
click at [680, 51] on div "Borrow Settings" at bounding box center [699, 49] width 65 height 11
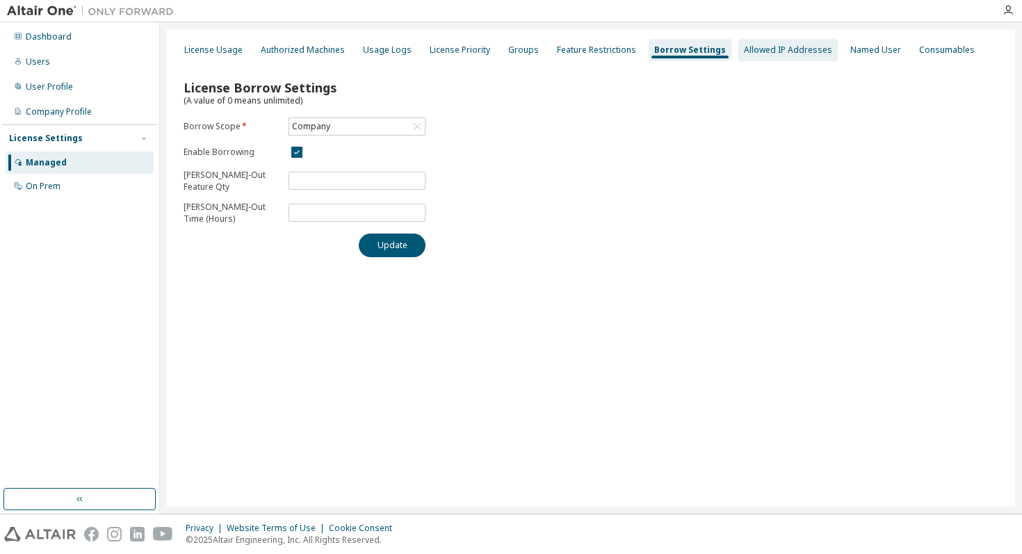
click at [755, 49] on div "Allowed IP Addresses" at bounding box center [788, 49] width 88 height 11
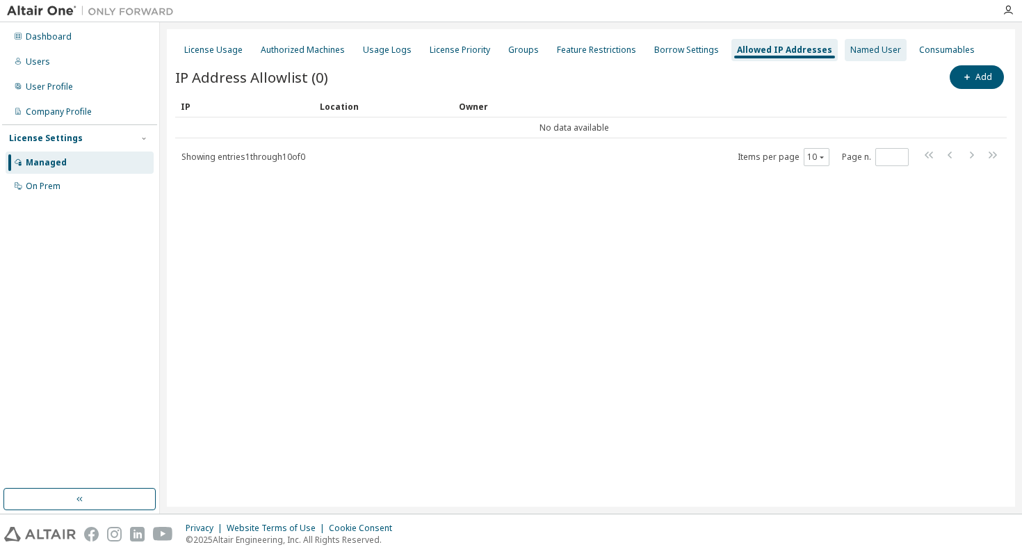
click at [867, 58] on div "Named User" at bounding box center [875, 50] width 62 height 22
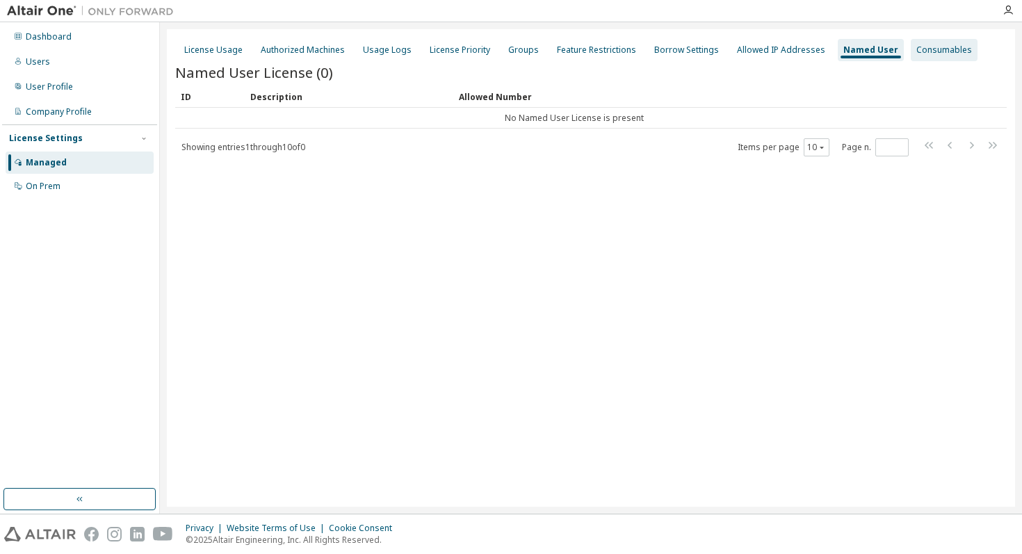
click at [933, 53] on div "Consumables" at bounding box center [944, 49] width 56 height 11
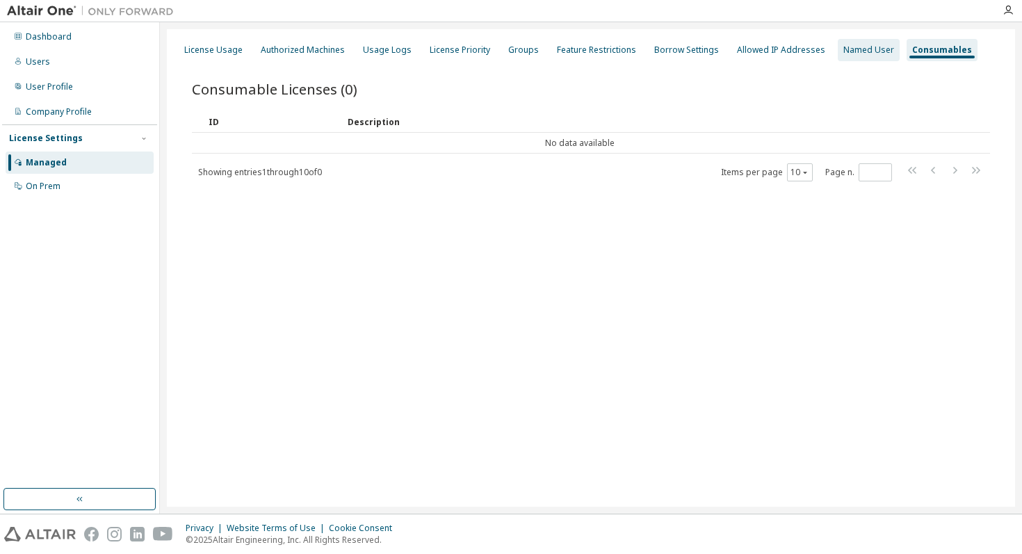
click at [851, 49] on div "Named User" at bounding box center [868, 49] width 51 height 11
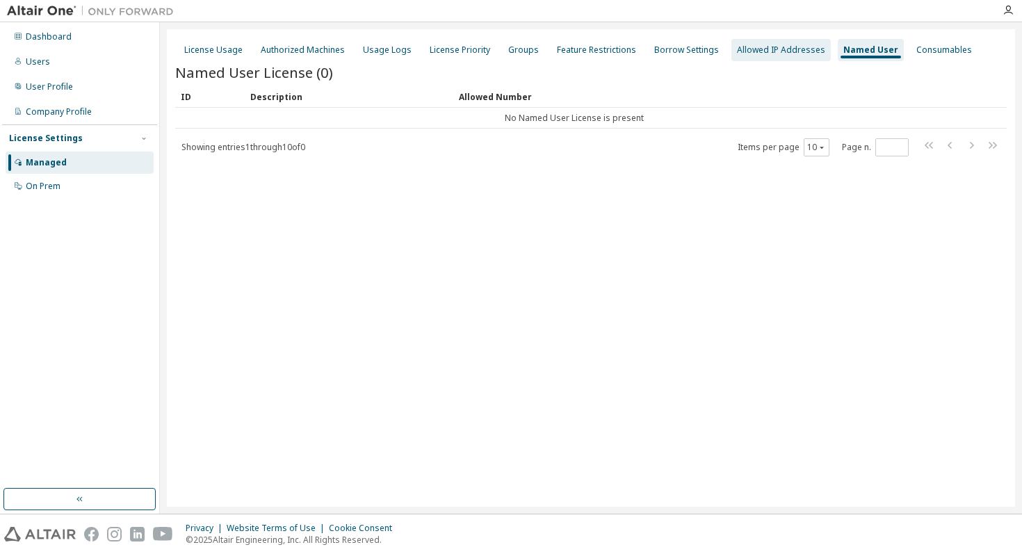
click at [754, 54] on div "Allowed IP Addresses" at bounding box center [781, 49] width 88 height 11
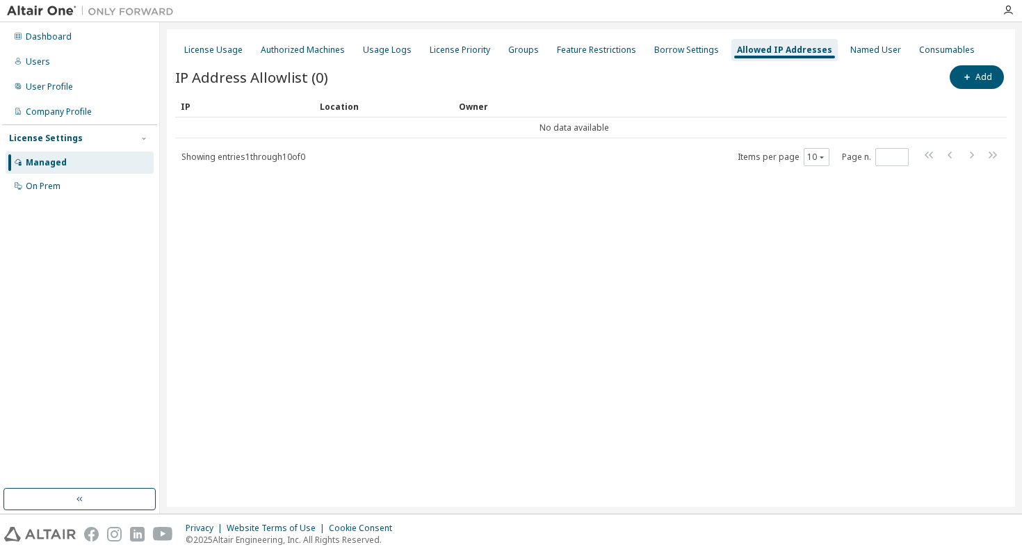
click at [1012, 82] on div "License Usage Authorized Machines Usage Logs License Priority Groups Feature Re…" at bounding box center [591, 267] width 848 height 477
click at [974, 83] on button "Add" at bounding box center [976, 77] width 54 height 24
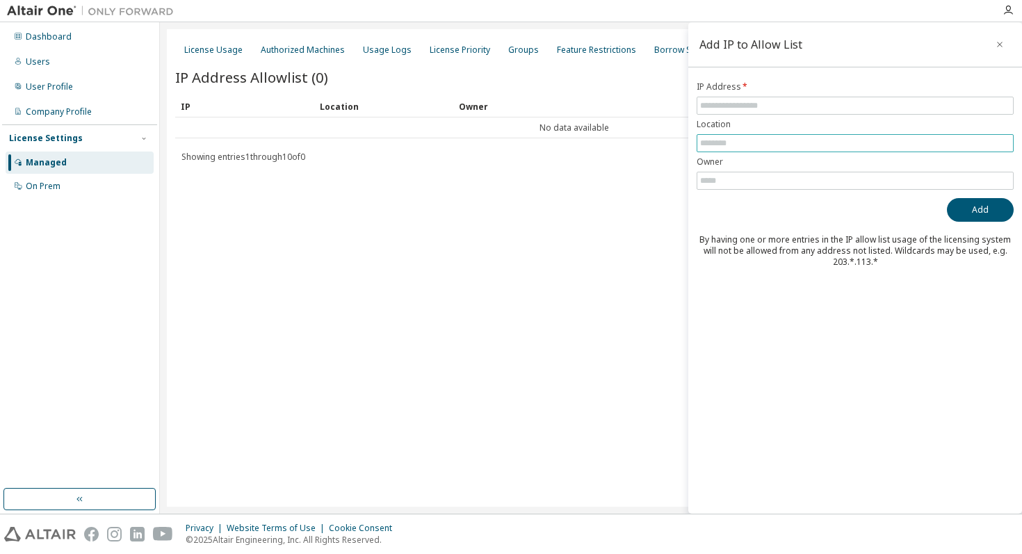
click at [754, 142] on input "text" at bounding box center [855, 143] width 310 height 11
click at [766, 106] on input "text" at bounding box center [855, 105] width 310 height 11
paste input "**********"
type input "**********"
click at [801, 138] on input "text" at bounding box center [855, 143] width 310 height 11
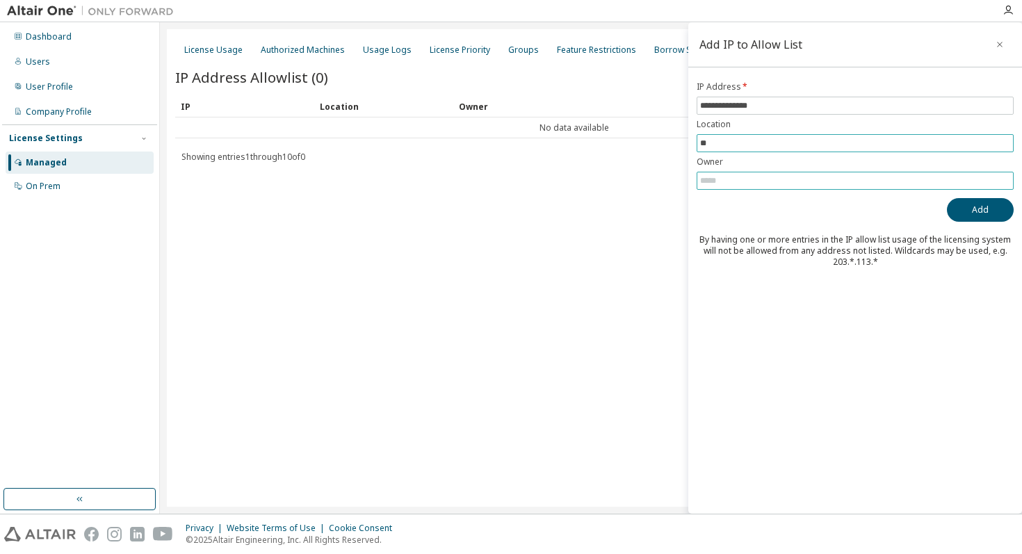
type input "**"
click at [782, 181] on input "text" at bounding box center [855, 180] width 310 height 11
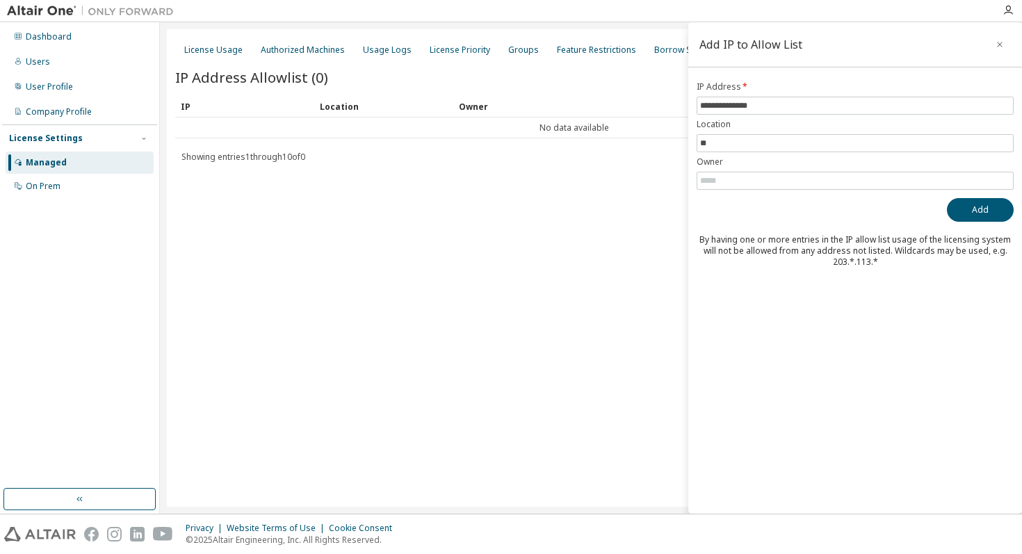
click at [821, 214] on div "Add" at bounding box center [854, 210] width 317 height 24
click at [834, 178] on input "text" at bounding box center [855, 180] width 310 height 11
type input "*****"
click at [958, 203] on button "Add" at bounding box center [980, 210] width 67 height 24
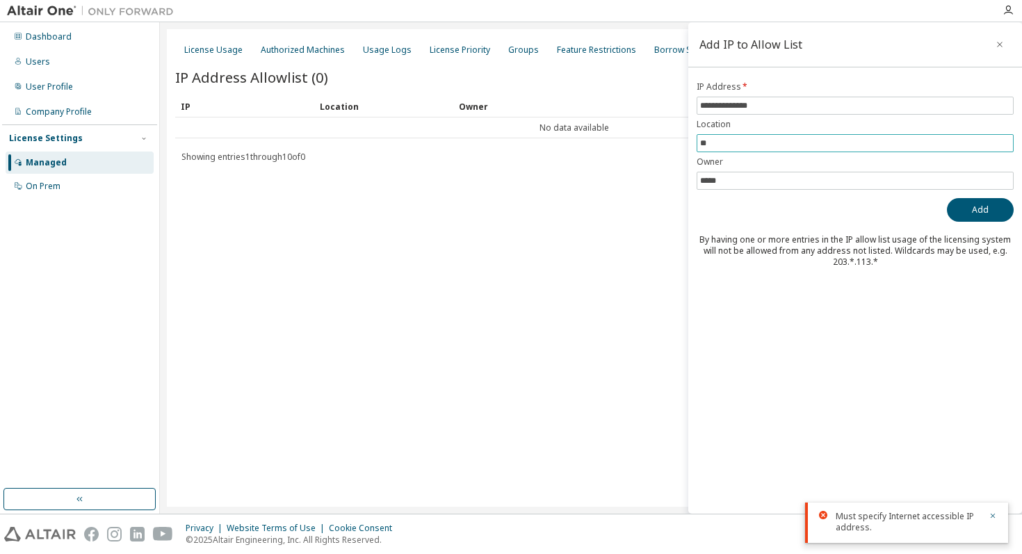
click at [762, 145] on input "**" at bounding box center [855, 143] width 310 height 11
paste input "**********"
type input "**********"
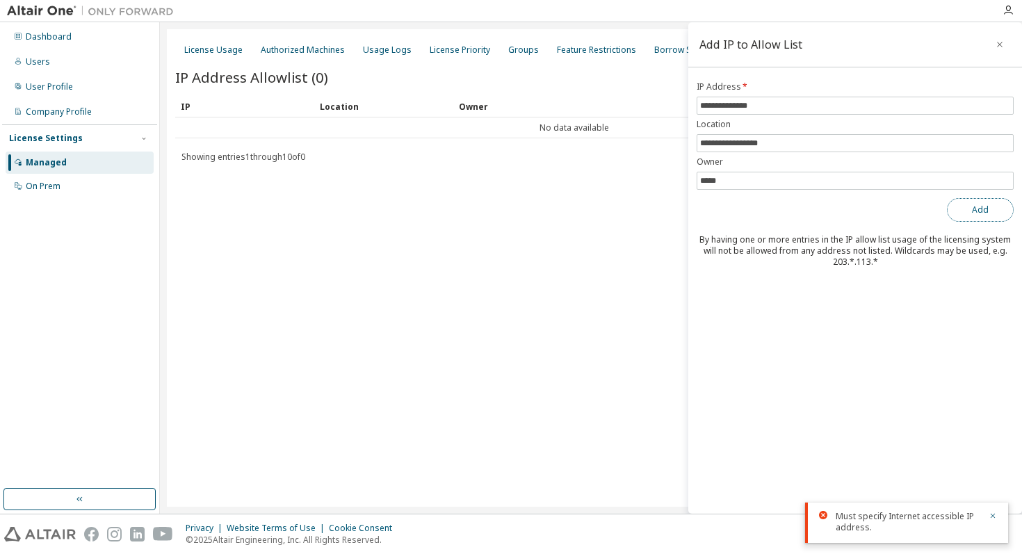
click at [986, 209] on button "Add" at bounding box center [980, 210] width 67 height 24
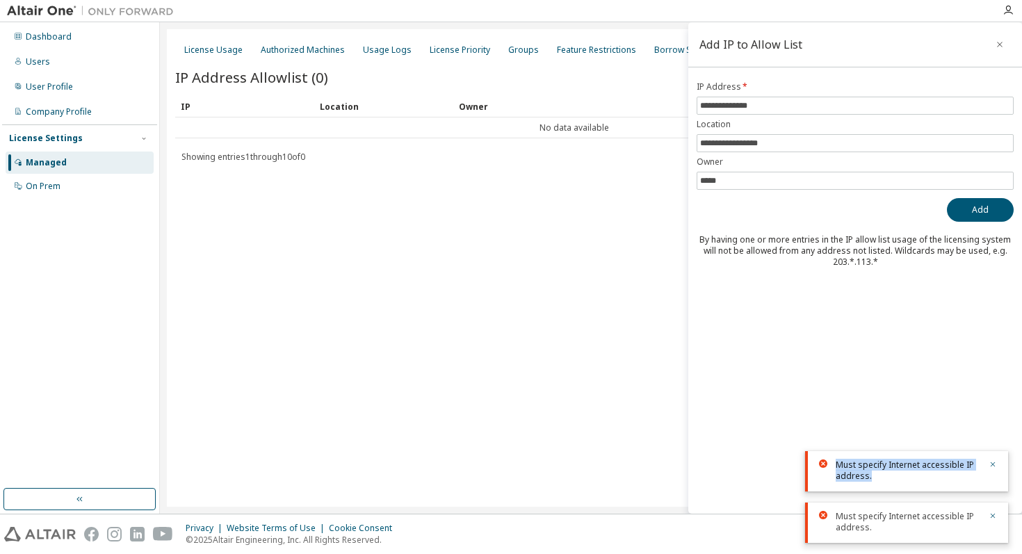
drag, startPoint x: 868, startPoint y: 475, endPoint x: 833, endPoint y: 466, distance: 36.8
click at [833, 466] on div "Must specify Internet accessible IP address." at bounding box center [906, 471] width 203 height 40
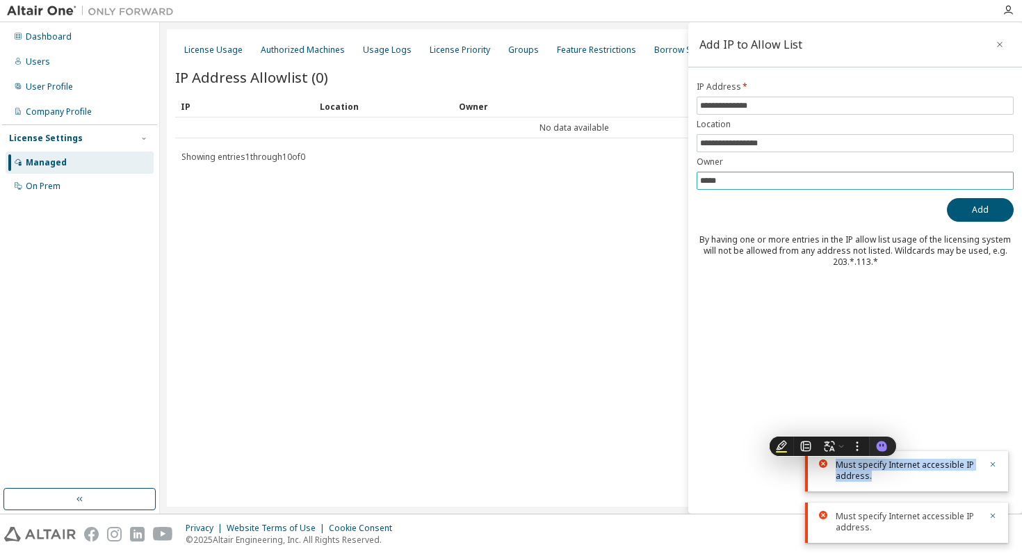
copy div "Must specify Internet accessible IP address."
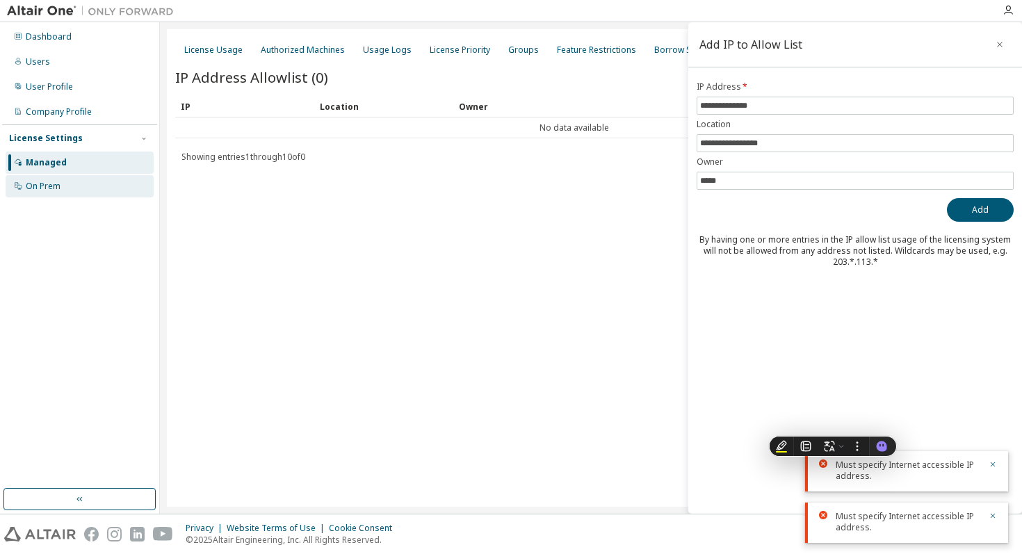
click at [80, 189] on div "On Prem" at bounding box center [80, 186] width 148 height 22
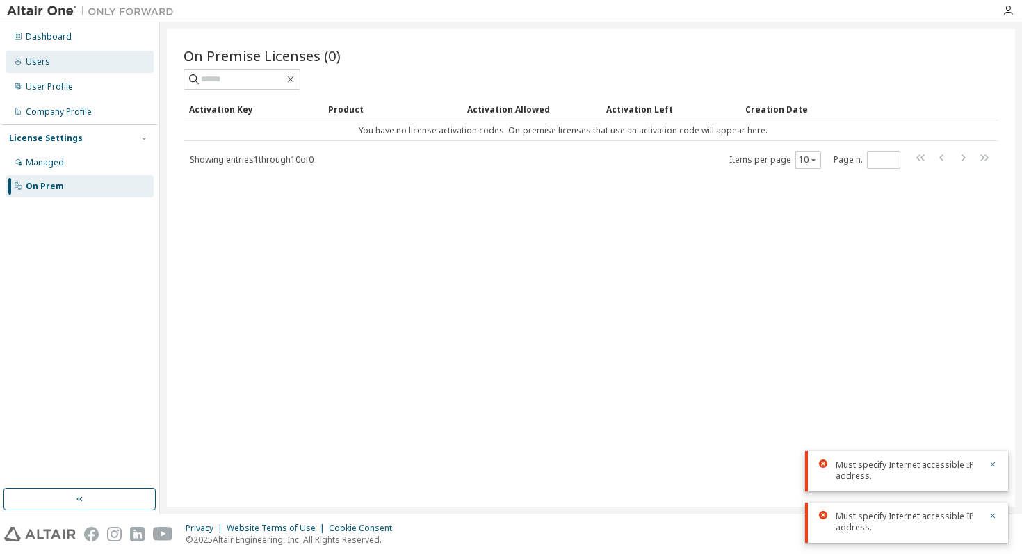
click at [90, 69] on div "Users" at bounding box center [80, 62] width 148 height 22
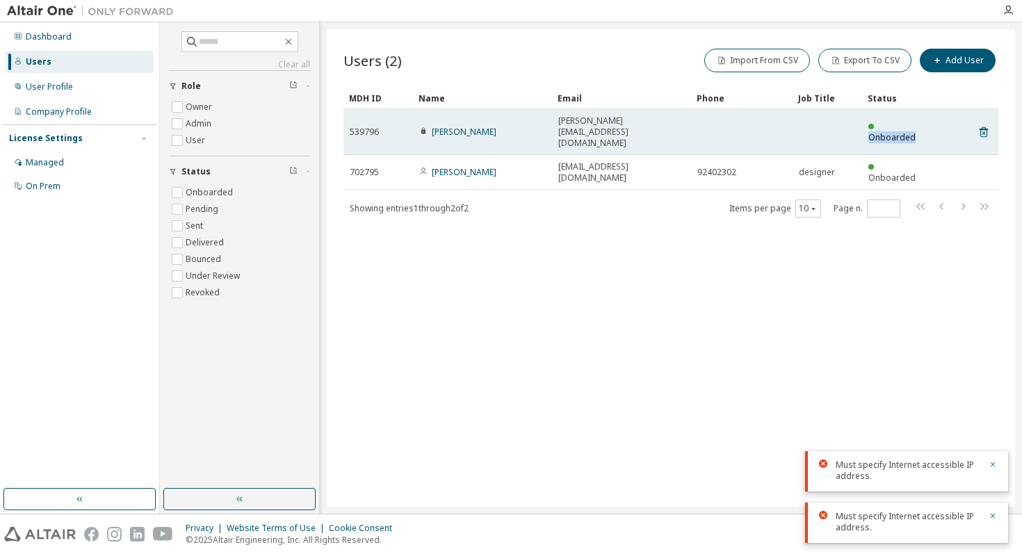
drag, startPoint x: 922, startPoint y: 121, endPoint x: 881, endPoint y: 122, distance: 41.7
click at [882, 120] on td "Onboarded" at bounding box center [897, 132] width 70 height 46
copy span "Onboarded"
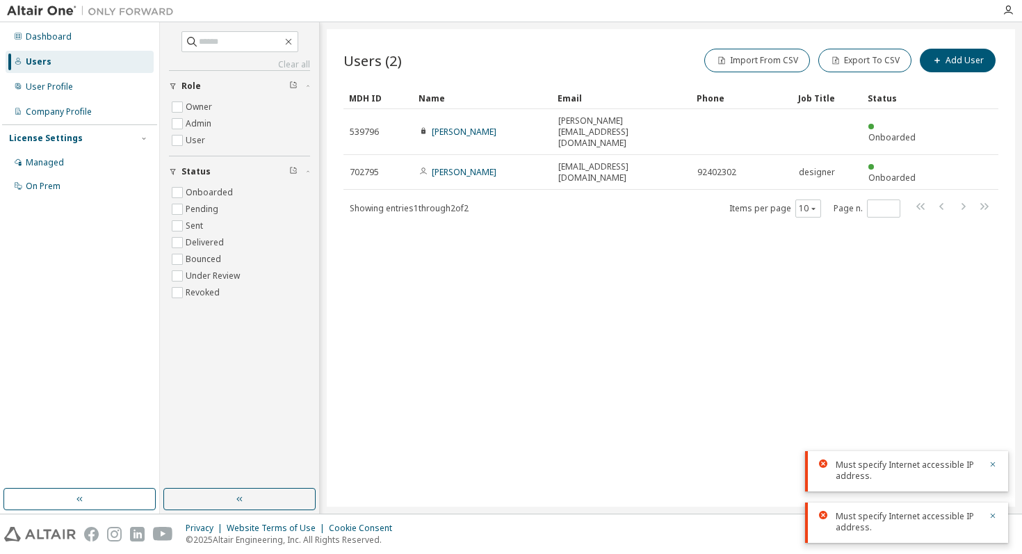
click at [620, 232] on div "Users (2) Import From CSV Export To CSV Add User Clear Load Save Save As Field …" at bounding box center [671, 267] width 688 height 477
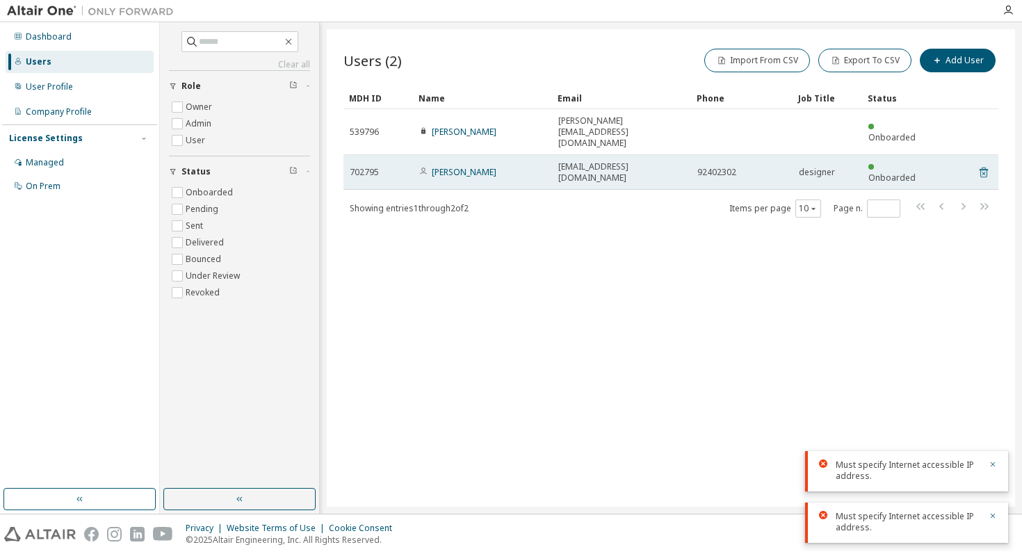
click at [986, 168] on icon at bounding box center [983, 173] width 8 height 10
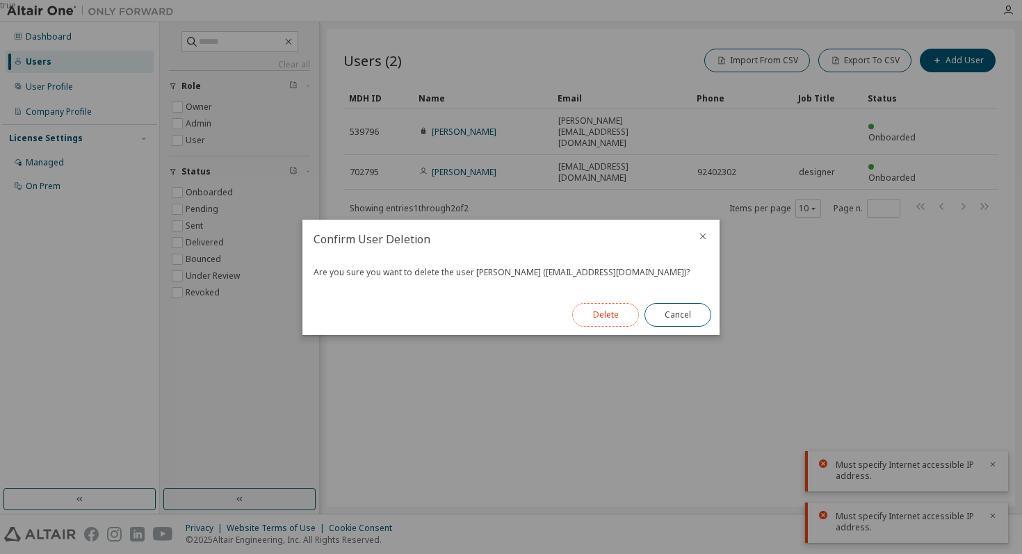
click at [608, 313] on button "Delete" at bounding box center [605, 315] width 67 height 24
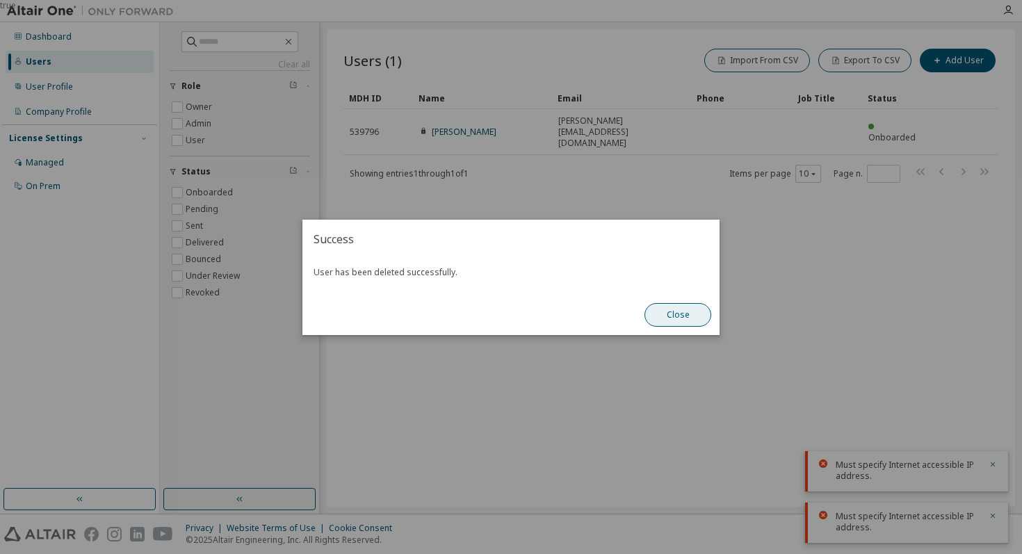
click at [678, 313] on button "Close" at bounding box center [677, 315] width 67 height 24
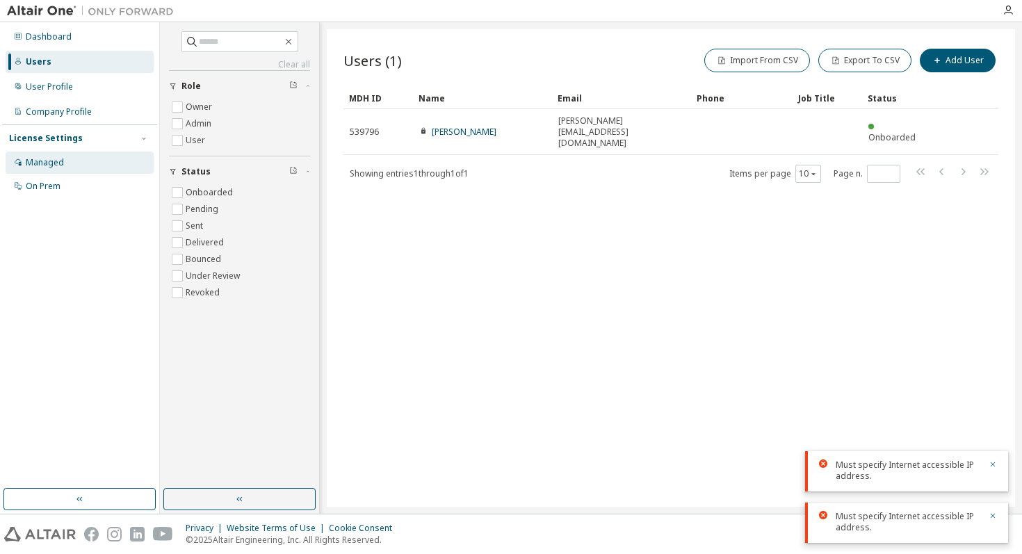
click at [69, 157] on div "Managed" at bounding box center [80, 163] width 148 height 22
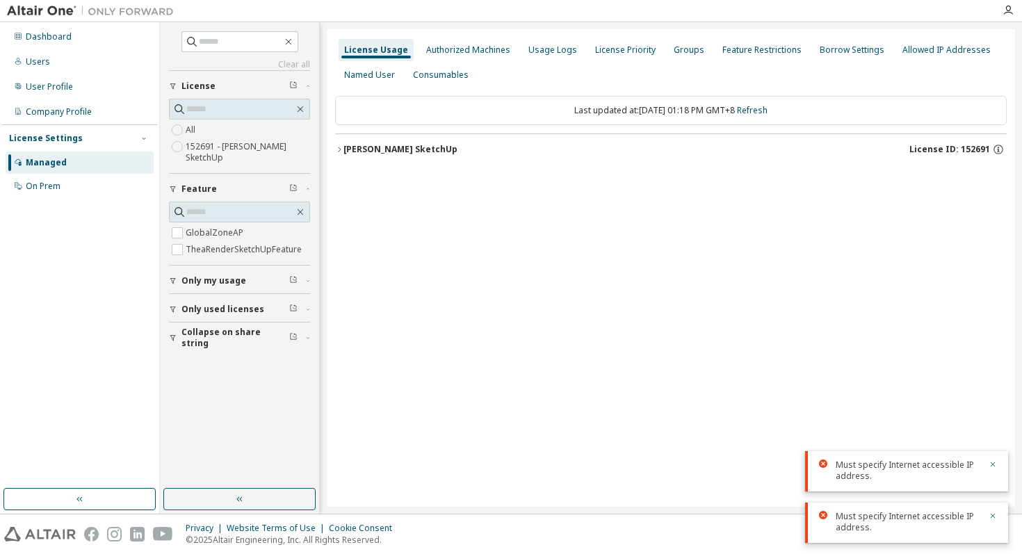
click at [407, 148] on div "Thea Render SketchUp" at bounding box center [400, 149] width 114 height 11
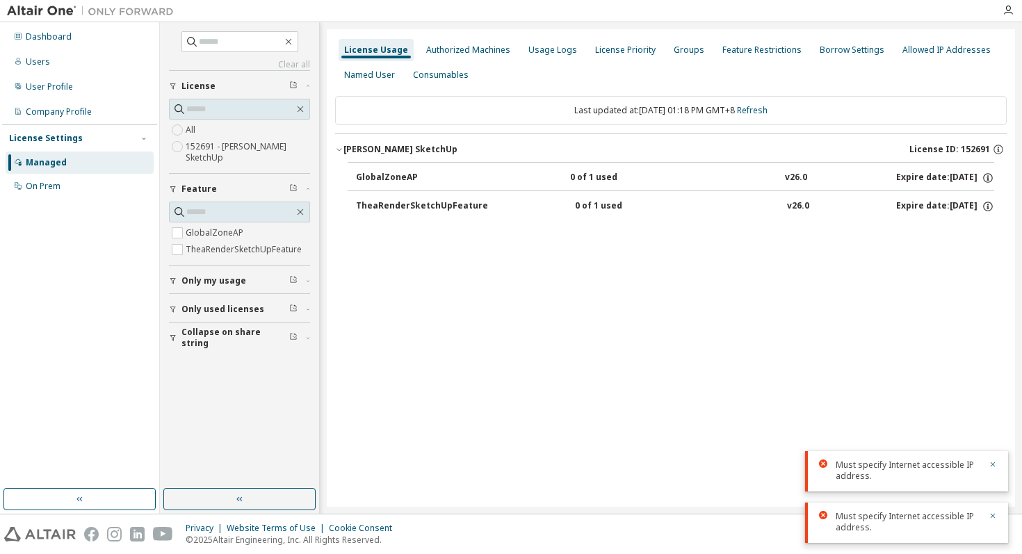
click at [578, 205] on div "0 of 1 used" at bounding box center [637, 206] width 125 height 13
click at [413, 210] on div "TheaRenderSketchUpFeature" at bounding box center [422, 206] width 132 height 13
click at [986, 207] on icon "button" at bounding box center [987, 206] width 13 height 13
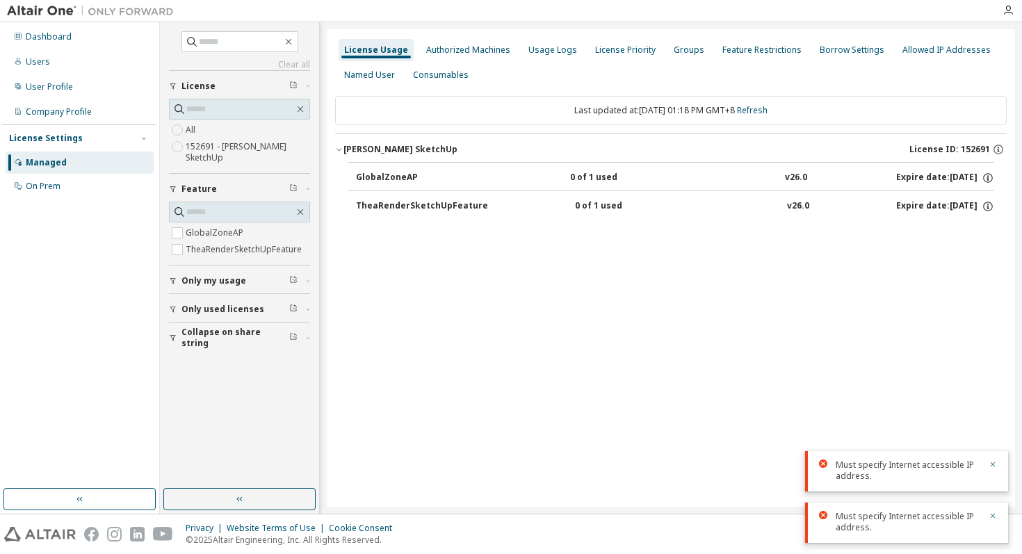
click at [964, 149] on span "License ID: 152691" at bounding box center [949, 149] width 81 height 11
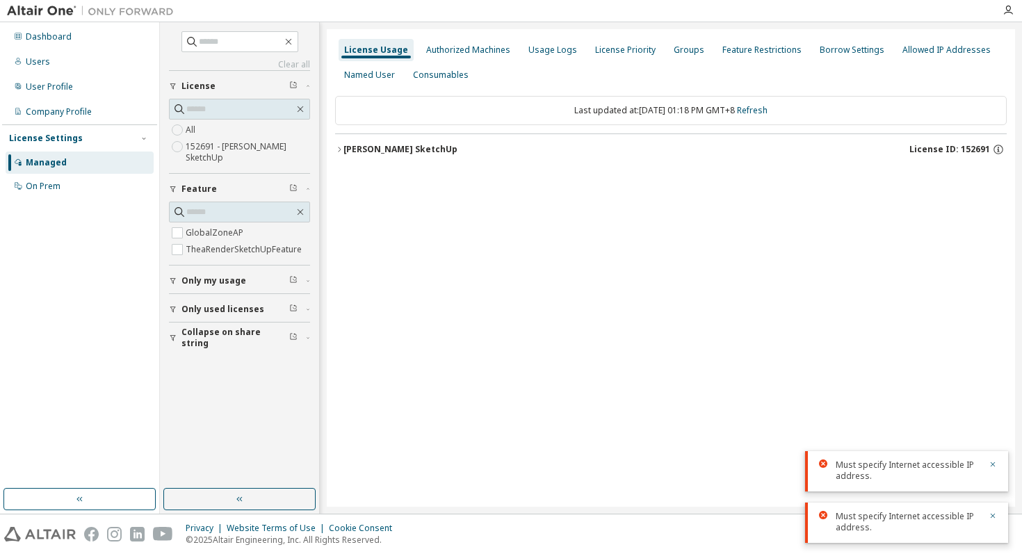
click at [964, 149] on span "License ID: 152691" at bounding box center [949, 149] width 81 height 11
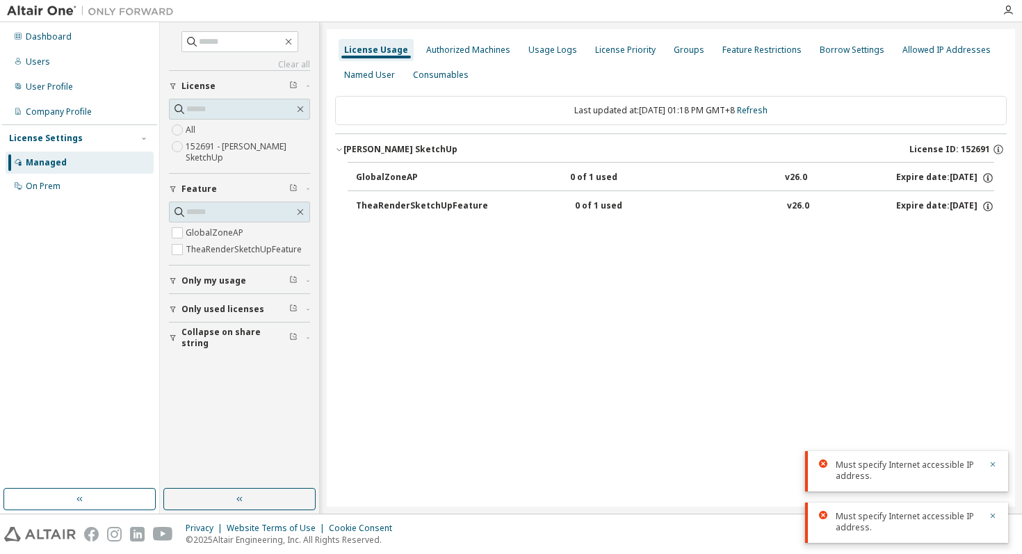
click at [177, 280] on icon "button" at bounding box center [173, 281] width 8 height 8
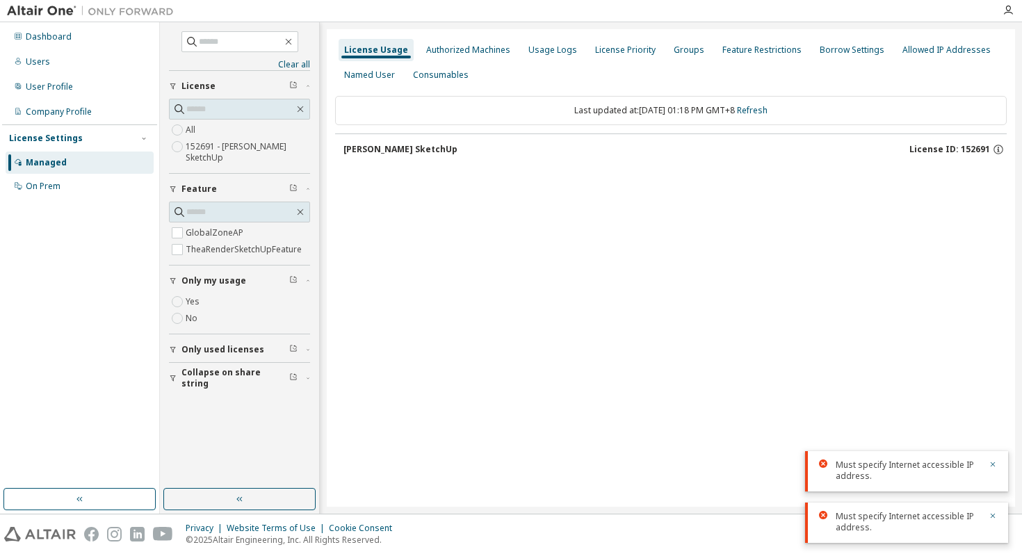
click at [244, 346] on span "Only used licenses" at bounding box center [222, 349] width 83 height 11
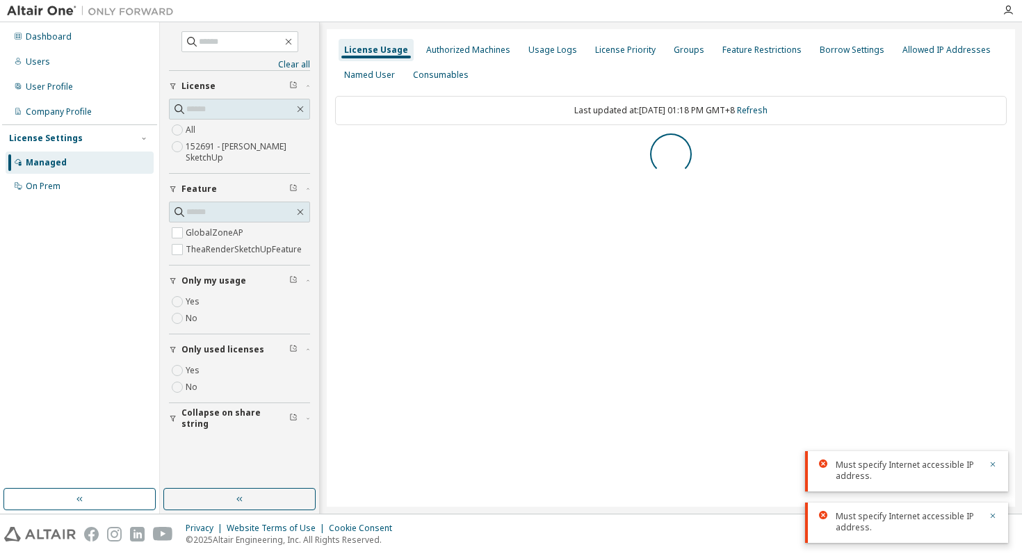
click at [250, 418] on span "Collapse on share string" at bounding box center [235, 418] width 108 height 22
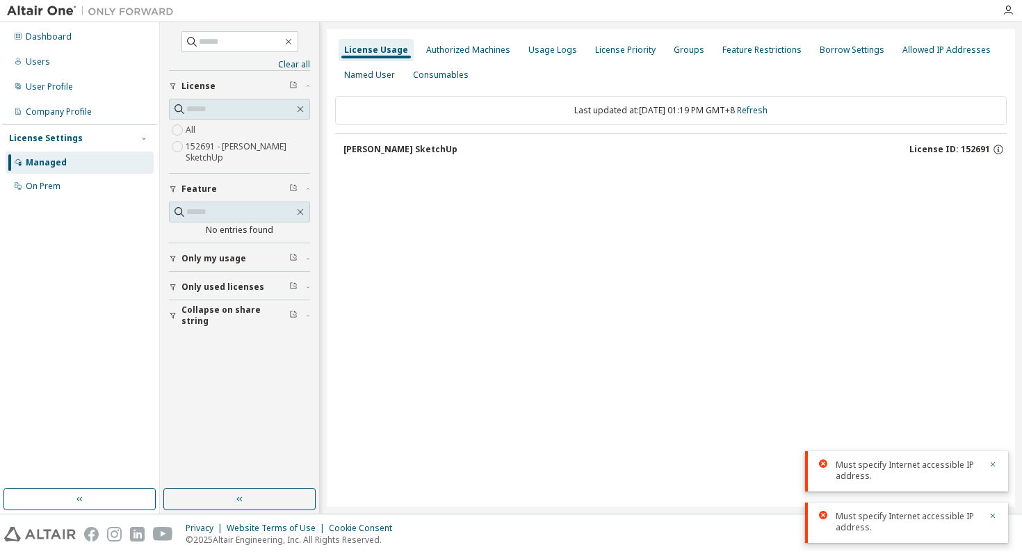
click at [258, 318] on span "Collapse on share string" at bounding box center [235, 315] width 108 height 22
click at [236, 188] on div "Feature" at bounding box center [243, 188] width 124 height 11
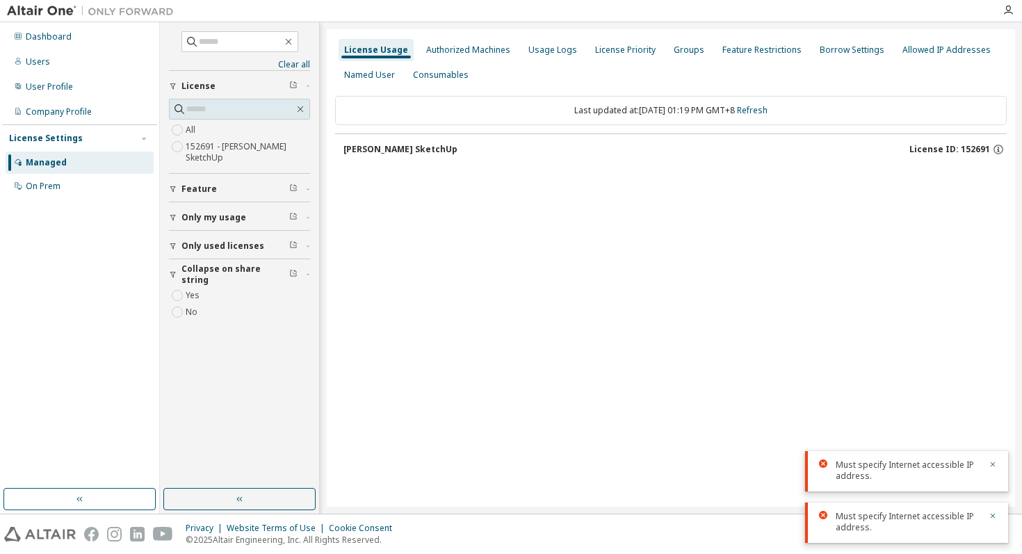
click at [415, 147] on div "Thea Render SketchUp" at bounding box center [400, 149] width 114 height 11
click at [414, 151] on div "Thea Render SketchUp" at bounding box center [400, 149] width 114 height 11
click at [201, 156] on label "152691 - Thea Render SketchUp" at bounding box center [248, 152] width 124 height 28
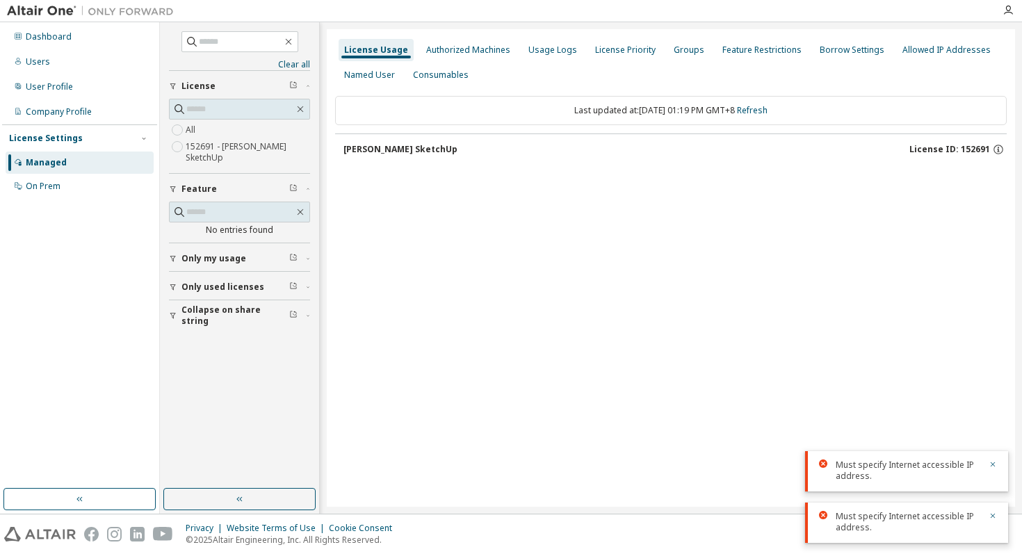
click at [434, 145] on div "Thea Render SketchUp" at bounding box center [400, 149] width 114 height 11
click at [32, 179] on div "On Prem" at bounding box center [80, 186] width 148 height 22
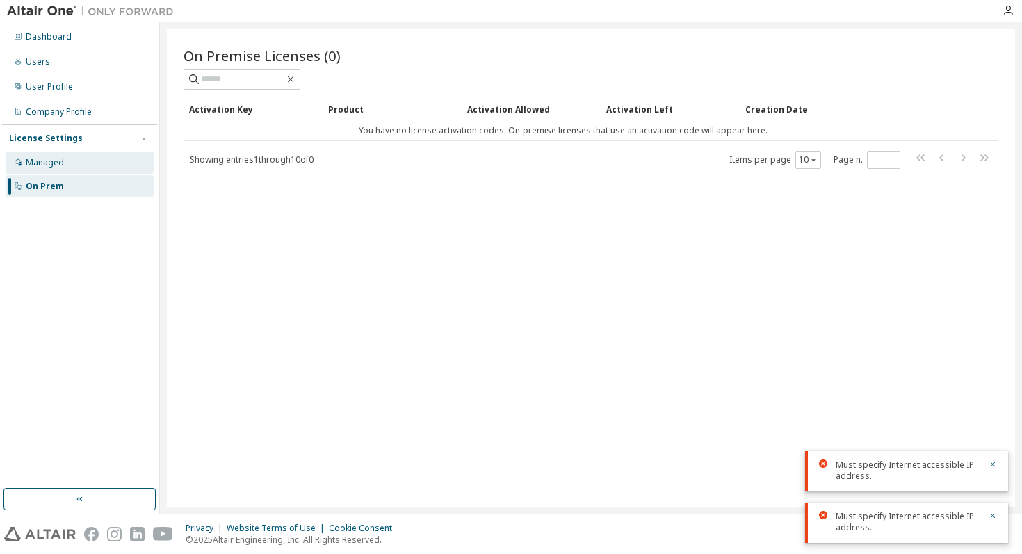
click at [56, 165] on div "Managed" at bounding box center [45, 162] width 38 height 11
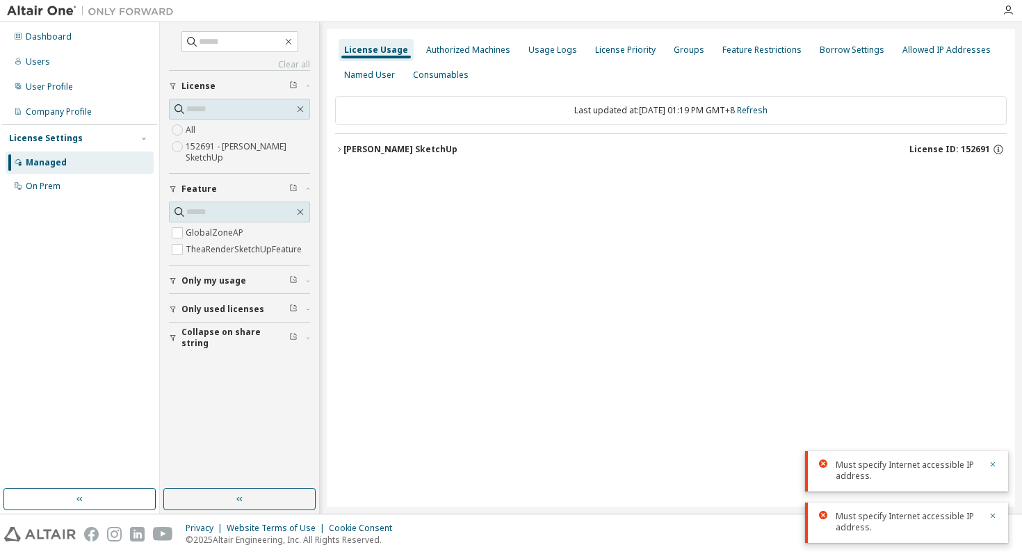
click at [349, 145] on div "Thea Render SketchUp" at bounding box center [400, 149] width 114 height 11
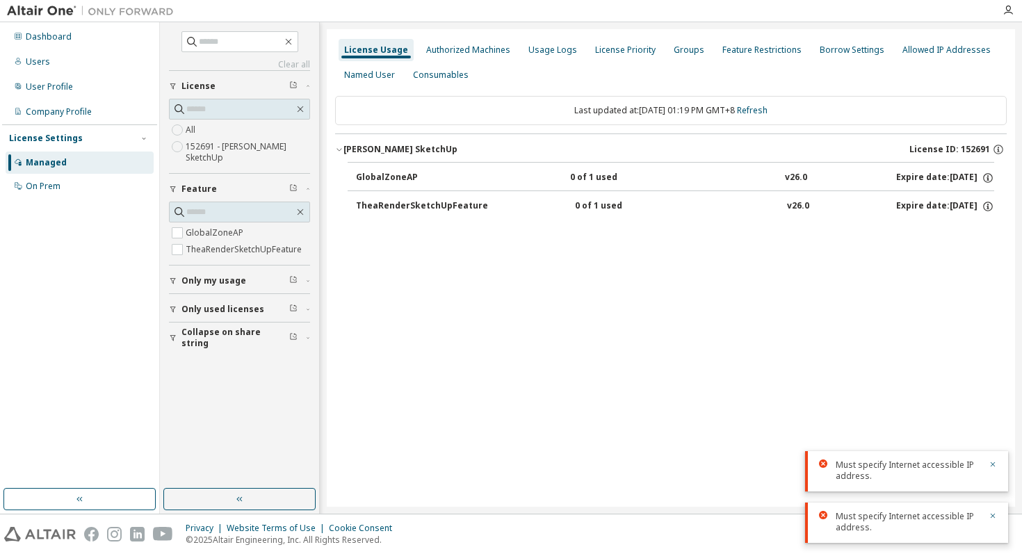
click at [787, 206] on div "v26.0" at bounding box center [798, 206] width 22 height 13
click at [986, 201] on icon "button" at bounding box center [987, 206] width 13 height 13
click at [818, 255] on div "License Usage Authorized Machines Usage Logs License Priority Groups Feature Re…" at bounding box center [671, 267] width 688 height 477
click at [445, 49] on div "Authorized Machines" at bounding box center [468, 49] width 84 height 11
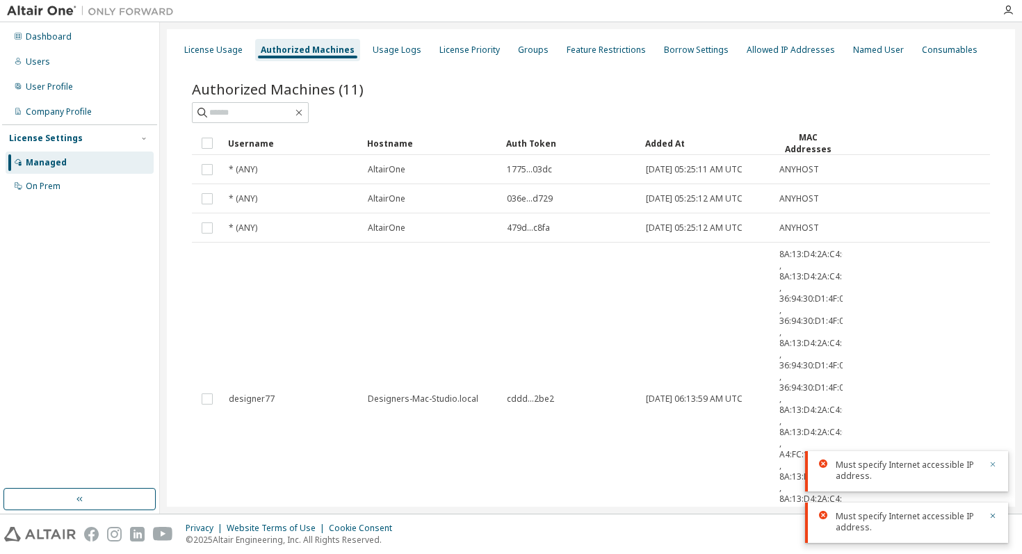
click at [993, 465] on icon "button" at bounding box center [992, 464] width 5 height 5
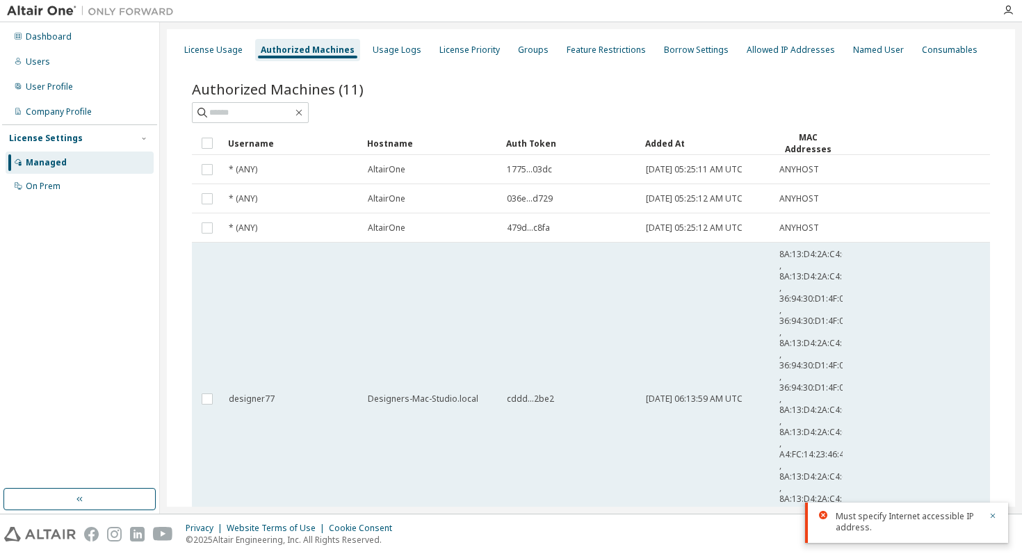
drag, startPoint x: 993, startPoint y: 518, endPoint x: 942, endPoint y: 482, distance: 61.7
click at [992, 516] on icon "button" at bounding box center [992, 516] width 8 height 8
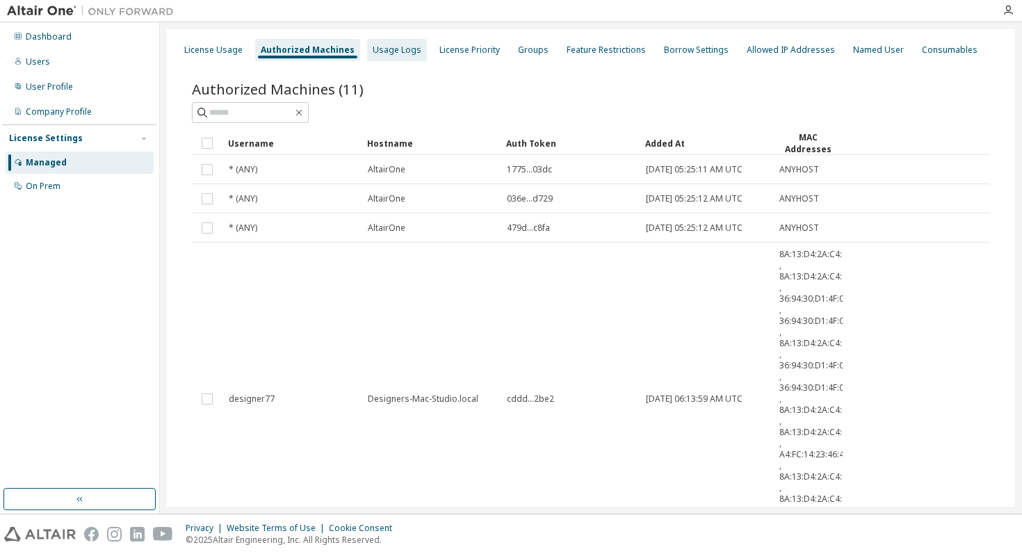
click at [393, 55] on div "Usage Logs" at bounding box center [397, 49] width 49 height 11
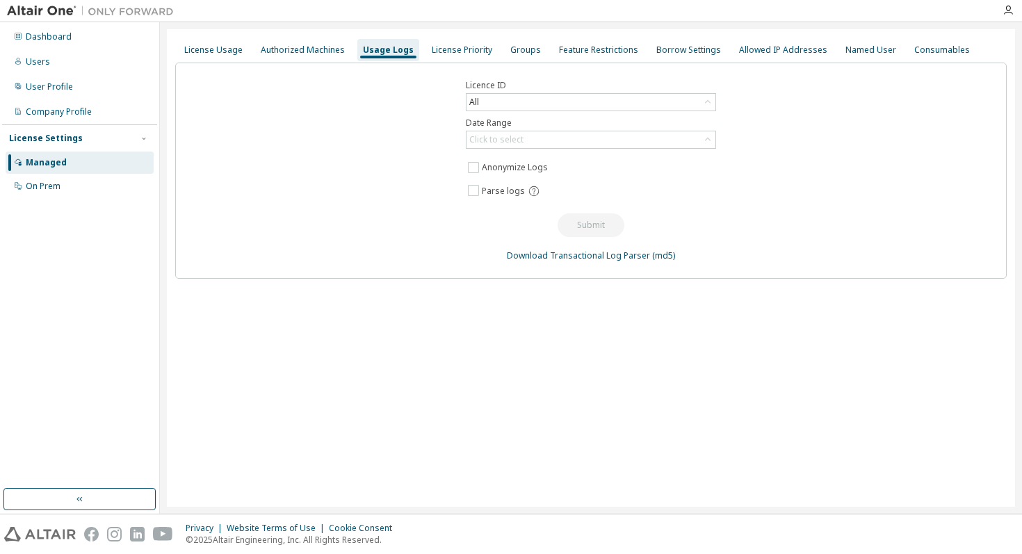
click at [521, 92] on div "Licence ID All Date Range Click to select Anonymize Logs Parse logs Submit Down…" at bounding box center [590, 171] width 831 height 216
click at [523, 96] on div "All" at bounding box center [590, 102] width 249 height 17
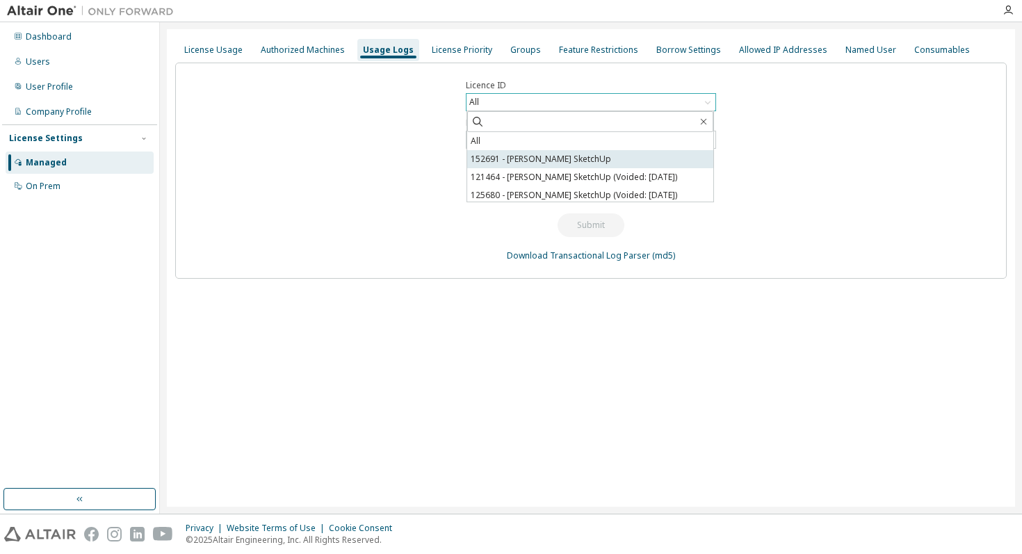
click at [528, 164] on li "152691 - Thea Render SketchUp" at bounding box center [590, 159] width 246 height 18
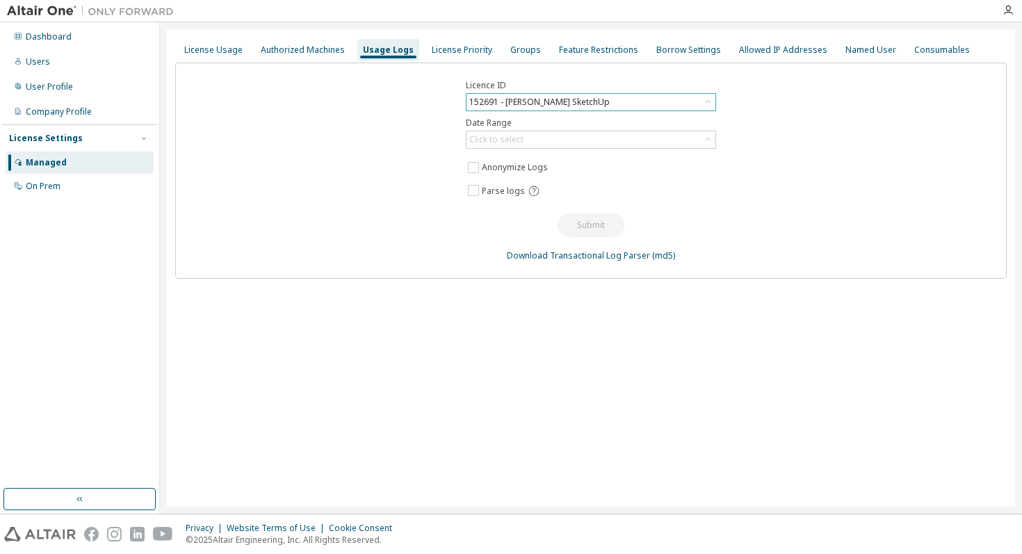
click at [687, 149] on div "Licence ID 152691 - Thea Render SketchUp Date Range Click to select Anonymize L…" at bounding box center [590, 171] width 831 height 216
click at [691, 138] on div "Click to select" at bounding box center [590, 139] width 249 height 17
drag, startPoint x: 881, startPoint y: 183, endPoint x: 452, endPoint y: 33, distance: 453.7
click at [868, 181] on div "Licence ID 152691 - Thea Render SketchUp Date Range Click to select Last 30 day…" at bounding box center [590, 171] width 831 height 216
click at [448, 49] on div "License Priority" at bounding box center [462, 49] width 60 height 11
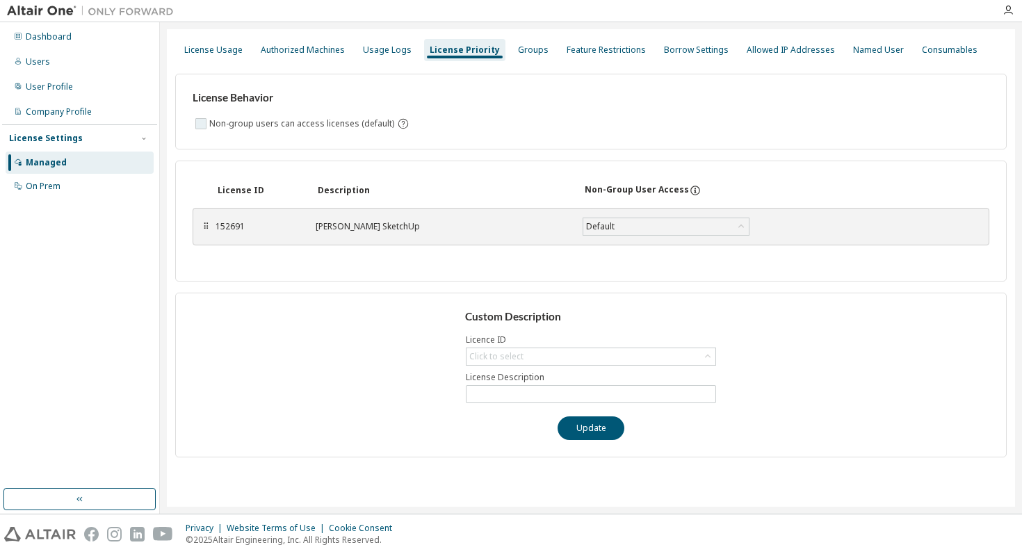
click at [343, 124] on label "Non-group users can access licenses (default)" at bounding box center [303, 123] width 188 height 17
click at [637, 228] on div "Default" at bounding box center [665, 226] width 165 height 17
drag, startPoint x: 919, startPoint y: 236, endPoint x: 523, endPoint y: 283, distance: 399.0
click at [911, 238] on div "⠿ 152691 Thea Render SketchUp Default Default True False Save" at bounding box center [591, 227] width 797 height 38
